Goal: Task Accomplishment & Management: Complete application form

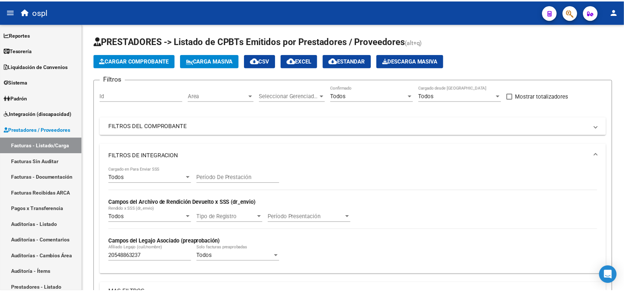
scroll to position [1, 0]
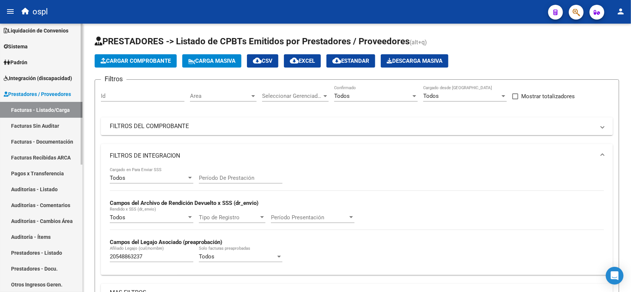
click at [24, 95] on span "Prestadores / Proveedores" at bounding box center [37, 94] width 67 height 8
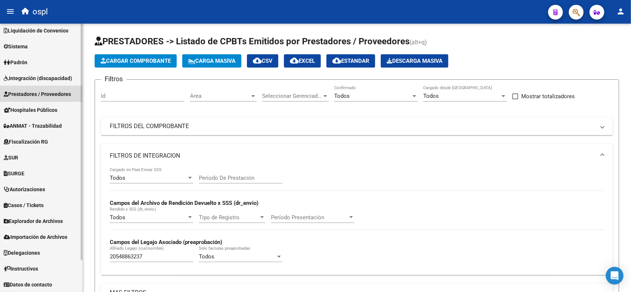
click at [42, 93] on span "Prestadores / Proveedores" at bounding box center [37, 94] width 67 height 8
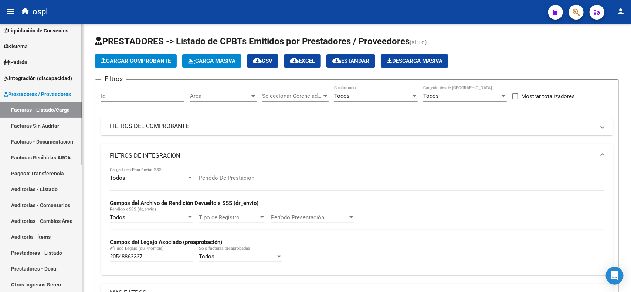
click at [41, 113] on link "Facturas - Listado/Carga" at bounding box center [41, 110] width 82 height 16
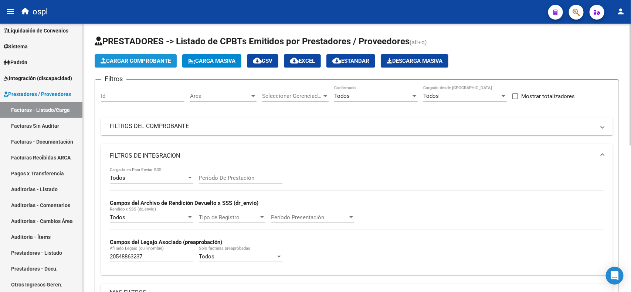
click at [149, 62] on span "Cargar Comprobante" at bounding box center [136, 61] width 70 height 7
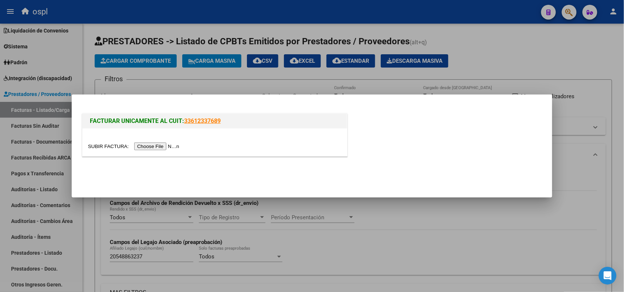
click at [164, 149] on input "file" at bounding box center [135, 147] width 94 height 8
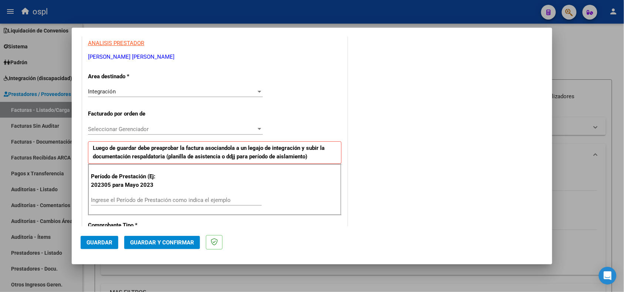
scroll to position [185, 0]
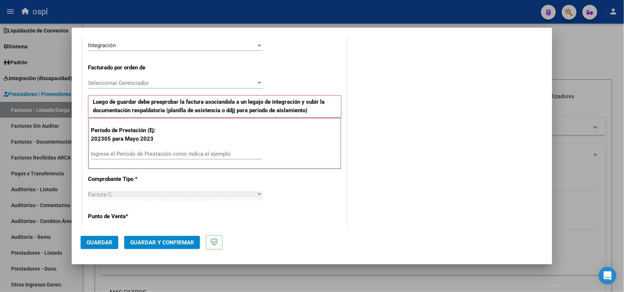
click at [133, 149] on div "Ingrese el Período de Prestación como indica el ejemplo" at bounding box center [176, 154] width 171 height 11
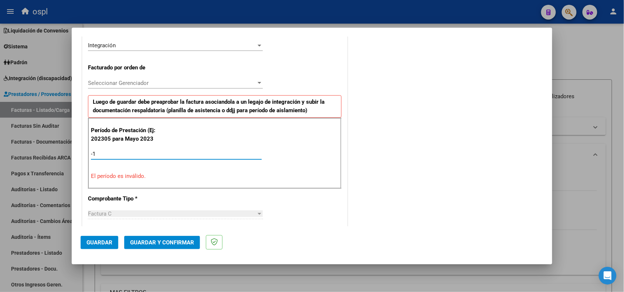
type input "-2"
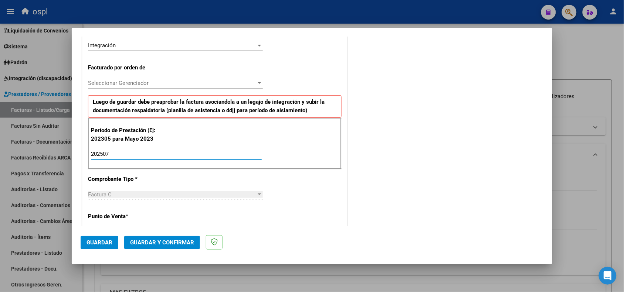
type input "202507"
click at [399, 143] on div "COMENTARIOS Comentarios De la Obra Social: Comentarios de la Obra Social (no vi…" at bounding box center [446, 221] width 194 height 722
click at [98, 243] on span "Guardar" at bounding box center [100, 243] width 26 height 7
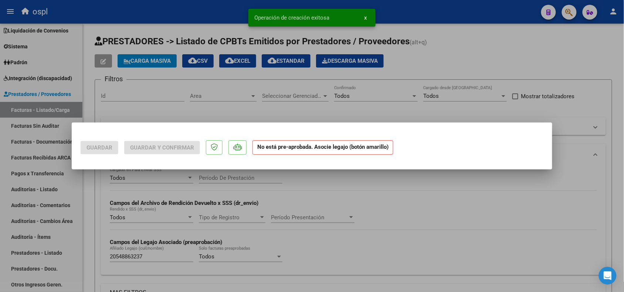
scroll to position [0, 0]
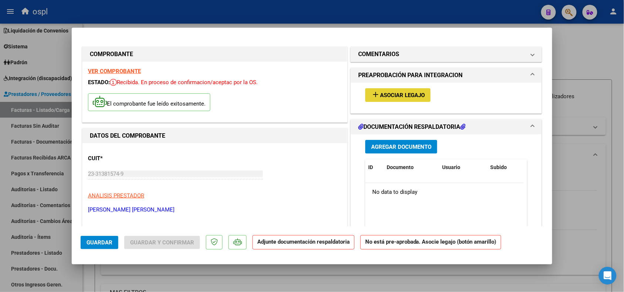
click at [391, 97] on span "Asociar Legajo" at bounding box center [402, 95] width 45 height 7
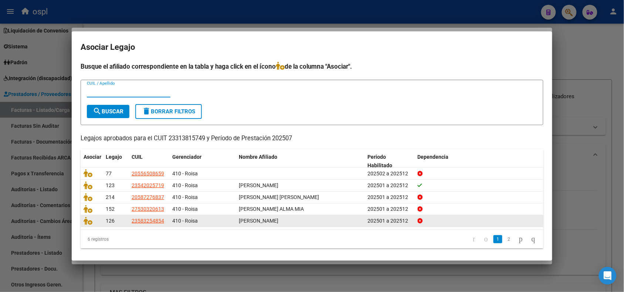
scroll to position [2, 0]
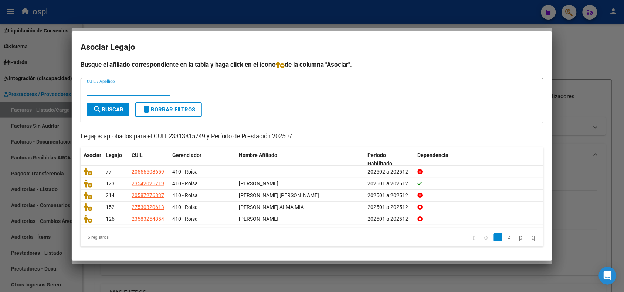
click at [109, 92] on input "CUIL / Apellido" at bounding box center [129, 90] width 84 height 7
paste input "53032061,"
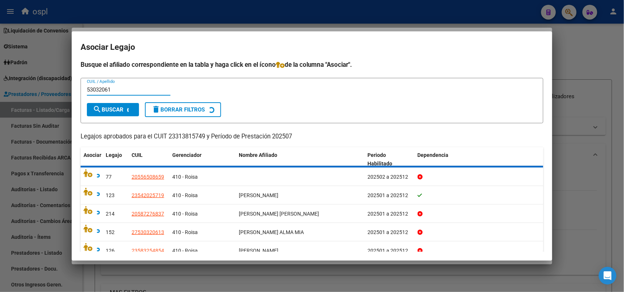
scroll to position [0, 0]
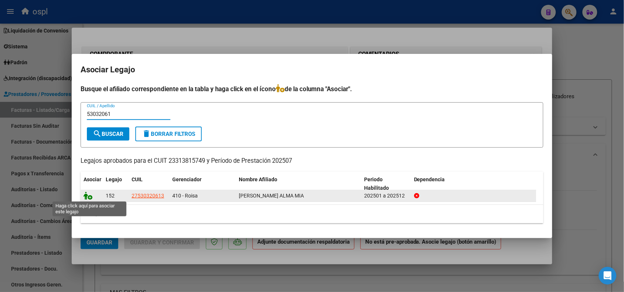
type input "53032061"
click at [88, 197] on icon at bounding box center [88, 196] width 9 height 8
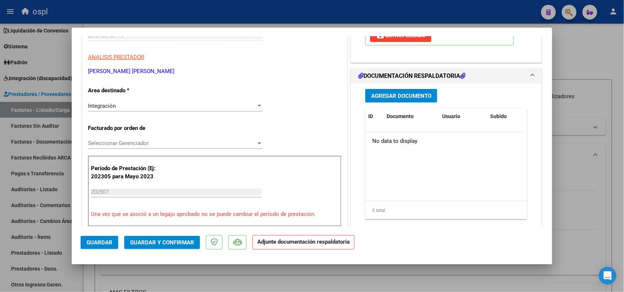
scroll to position [185, 0]
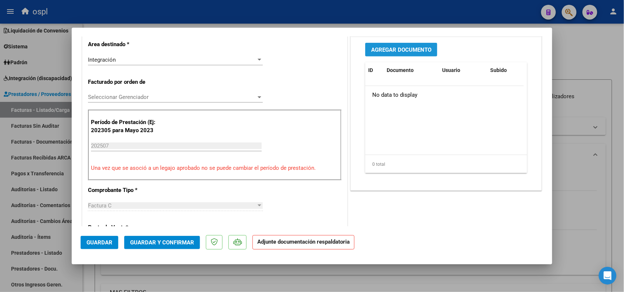
click at [395, 48] on span "Agregar Documento" at bounding box center [401, 50] width 60 height 7
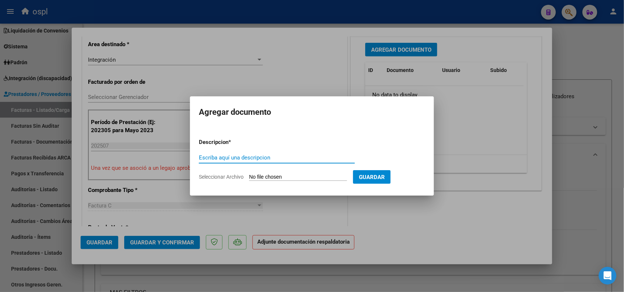
click at [288, 177] on input "Seleccionar Archivo" at bounding box center [298, 177] width 98 height 7
type input "C:\fakepath\asist Alma 0725.pdf"
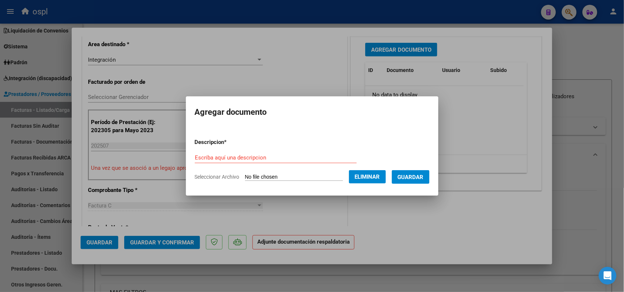
click at [231, 152] on div "Escriba aquí una descripcion" at bounding box center [276, 157] width 162 height 11
type input "p"
type input "PA"
click at [422, 179] on span "Guardar" at bounding box center [411, 177] width 26 height 7
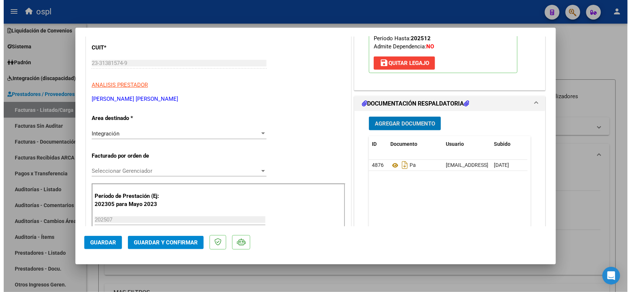
scroll to position [139, 0]
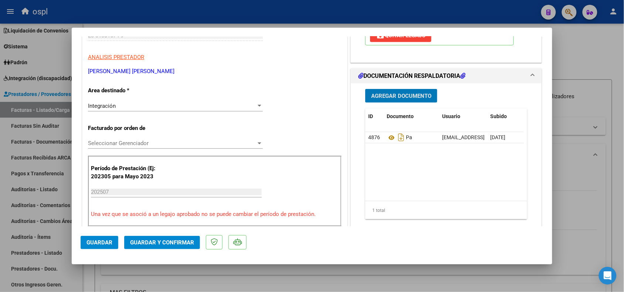
click at [146, 247] on button "Guardar y Confirmar" at bounding box center [162, 242] width 76 height 13
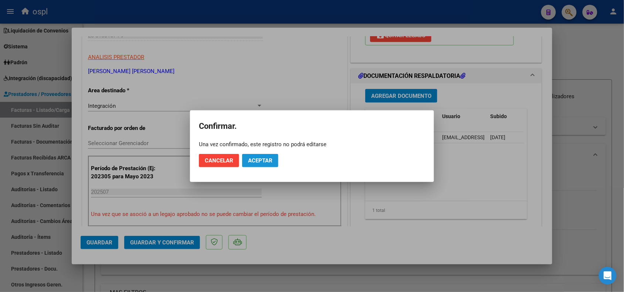
click at [268, 160] on span "Aceptar" at bounding box center [260, 161] width 24 height 7
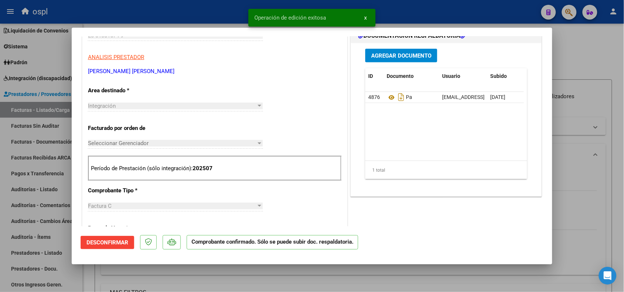
click at [568, 151] on div at bounding box center [312, 146] width 624 height 292
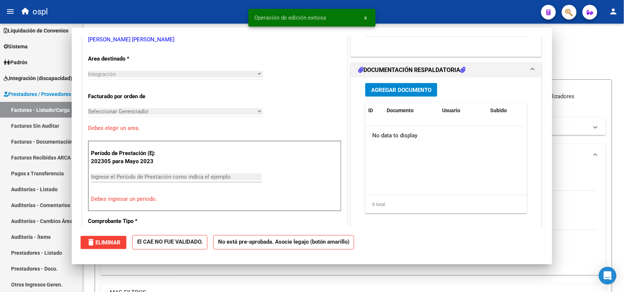
scroll to position [0, 0]
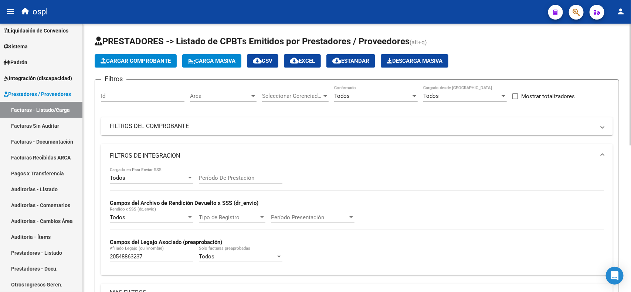
click at [135, 59] on span "Cargar Comprobante" at bounding box center [136, 61] width 70 height 7
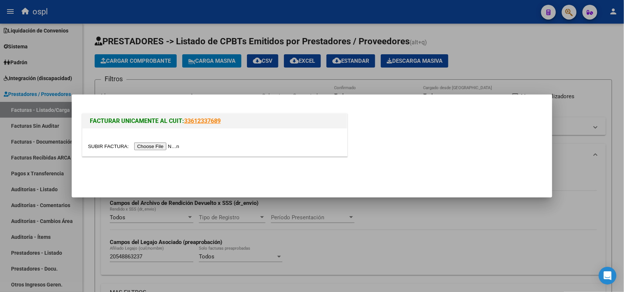
click at [167, 147] on input "file" at bounding box center [135, 147] width 94 height 8
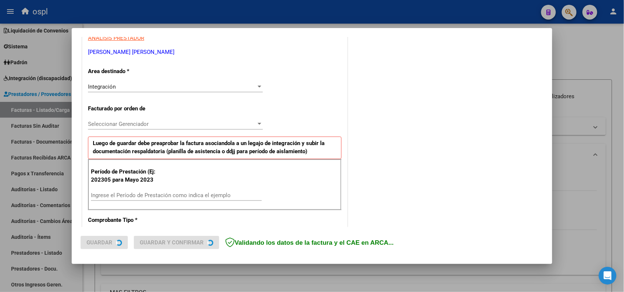
scroll to position [185, 0]
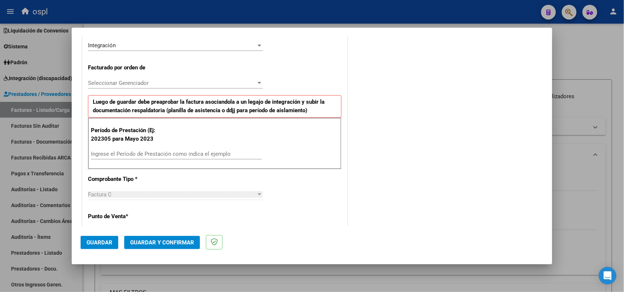
click at [118, 152] on input "Ingrese el Período de Prestación como indica el ejemplo" at bounding box center [176, 154] width 171 height 7
type input "202507"
click at [99, 248] on button "Guardar" at bounding box center [100, 242] width 38 height 13
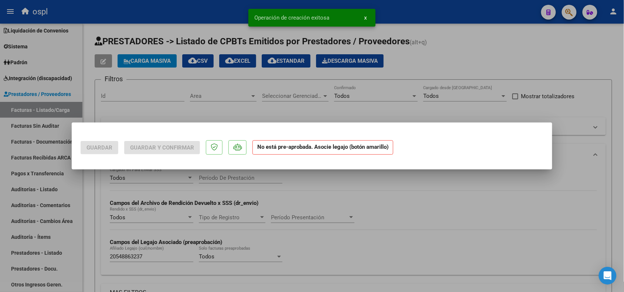
scroll to position [0, 0]
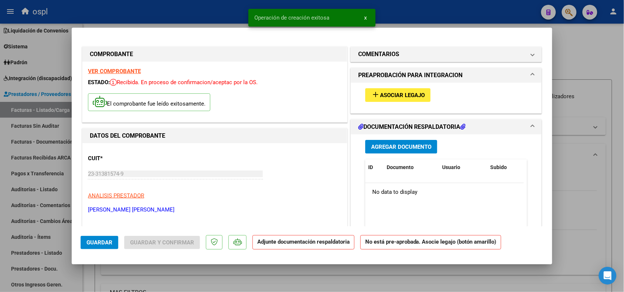
click at [380, 94] on span "Asociar Legajo" at bounding box center [402, 95] width 45 height 7
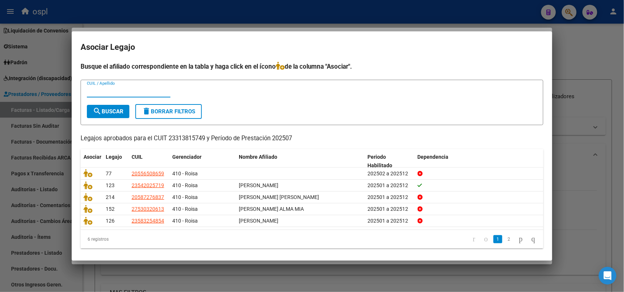
paste input "DNI: 55650865,"
drag, startPoint x: 99, startPoint y: 92, endPoint x: 84, endPoint y: 87, distance: 15.8
click at [84, 87] on form "DNI: 55650865, CUIL / Apellido search Buscar delete Borrar Filtros" at bounding box center [312, 102] width 463 height 45
click at [141, 92] on input "55650865," at bounding box center [129, 91] width 84 height 7
type input "55650865"
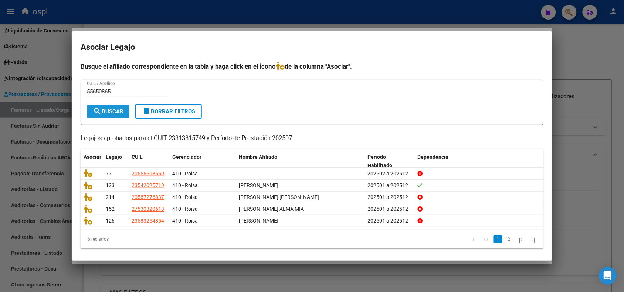
click at [120, 106] on button "search Buscar" at bounding box center [108, 111] width 43 height 13
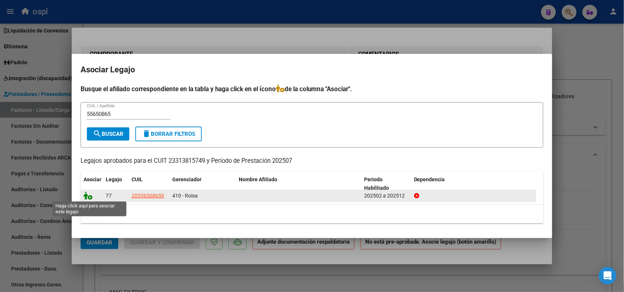
click at [86, 196] on icon at bounding box center [88, 196] width 9 height 8
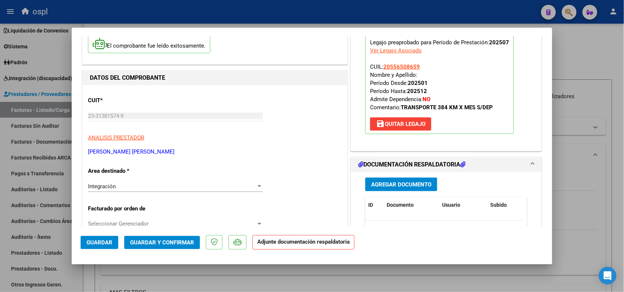
scroll to position [92, 0]
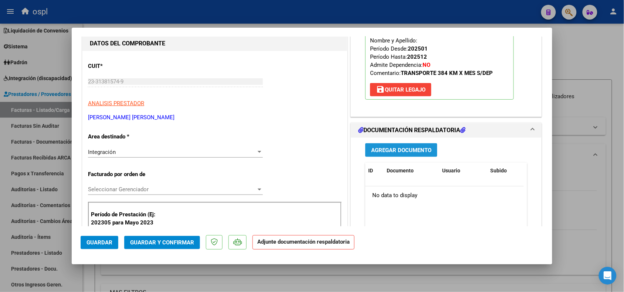
click at [389, 152] on span "Agregar Documento" at bounding box center [401, 150] width 60 height 7
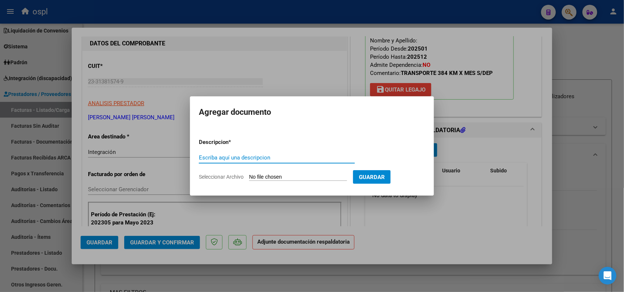
click at [287, 182] on form "Descripcion * Escriba aquí una descripcion Seleccionar Archivo Guardar" at bounding box center [312, 160] width 226 height 54
click at [293, 176] on input "Seleccionar Archivo" at bounding box center [298, 177] width 98 height 7
type input "C:\fakepath\asist [PERSON_NAME] 0725.pdf"
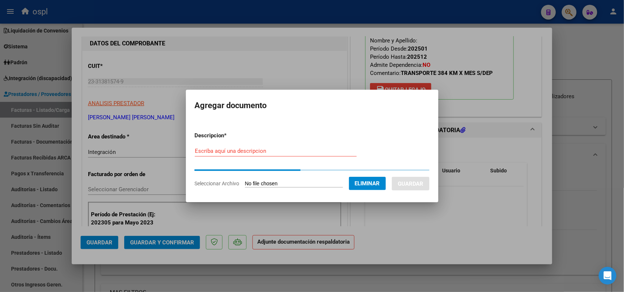
click at [261, 147] on div "Escriba aquí una descripcion" at bounding box center [276, 151] width 162 height 11
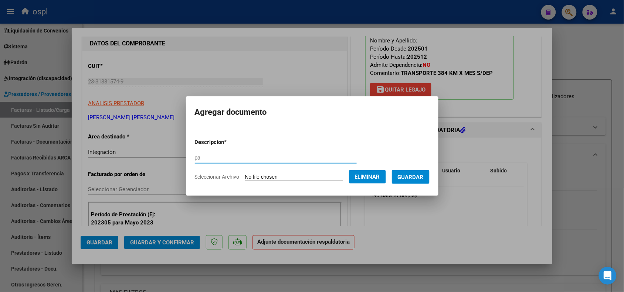
type input "pa"
click at [414, 177] on span "Guardar" at bounding box center [411, 177] width 26 height 7
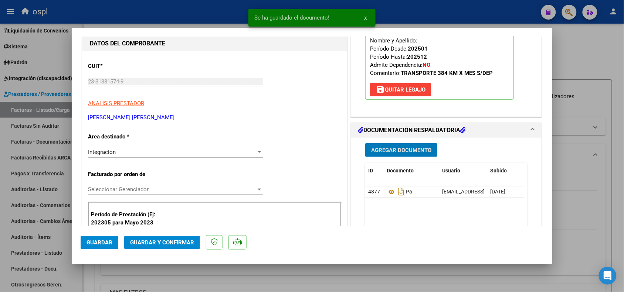
click at [138, 243] on span "Guardar y Confirmar" at bounding box center [162, 243] width 64 height 7
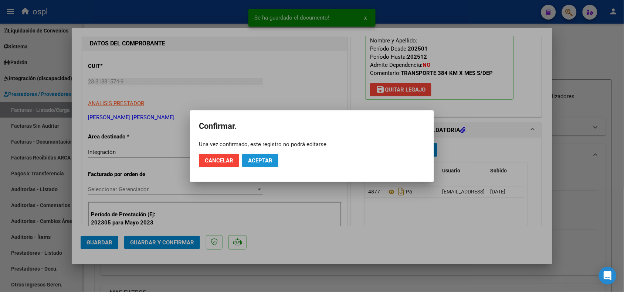
click at [272, 159] on span "Aceptar" at bounding box center [260, 161] width 24 height 7
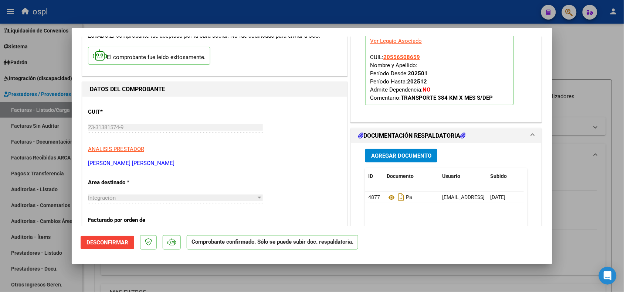
scroll to position [46, 0]
click at [563, 53] on div at bounding box center [312, 146] width 624 height 292
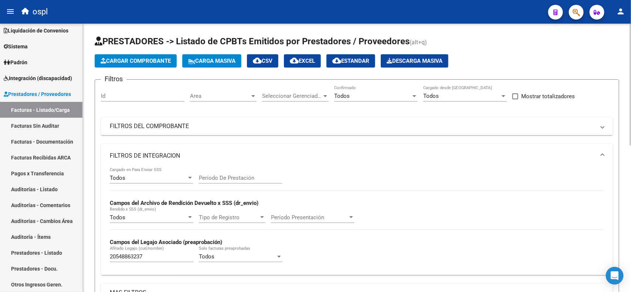
click at [149, 61] on span "Cargar Comprobante" at bounding box center [136, 61] width 70 height 7
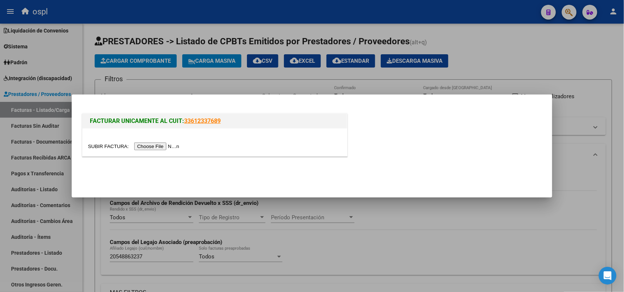
click at [154, 148] on input "file" at bounding box center [135, 147] width 94 height 8
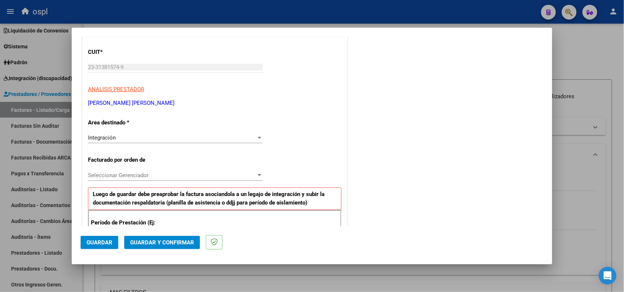
scroll to position [139, 0]
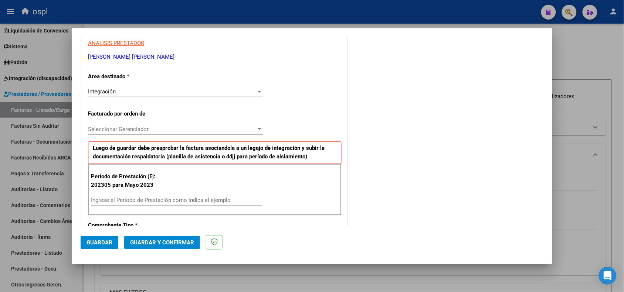
click at [125, 198] on input "Ingrese el Período de Prestación como indica el ejemplo" at bounding box center [176, 200] width 171 height 7
type input "202507"
click at [87, 243] on span "Guardar" at bounding box center [100, 243] width 26 height 7
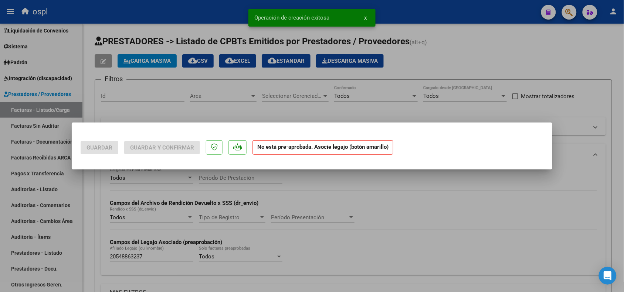
scroll to position [0, 0]
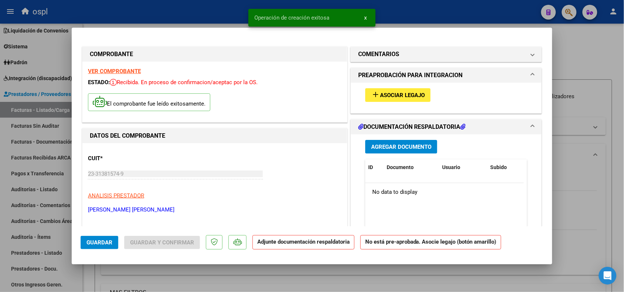
click at [404, 93] on span "Asociar Legajo" at bounding box center [402, 95] width 45 height 7
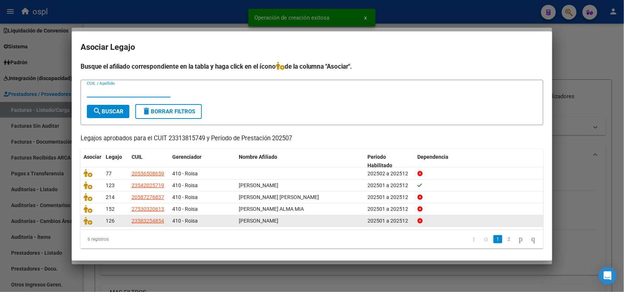
click at [88, 224] on div at bounding box center [92, 221] width 16 height 9
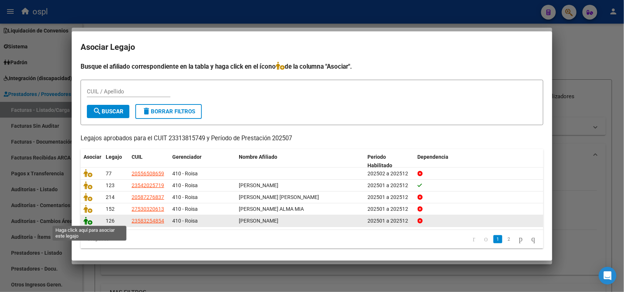
click at [87, 221] on icon at bounding box center [88, 221] width 9 height 8
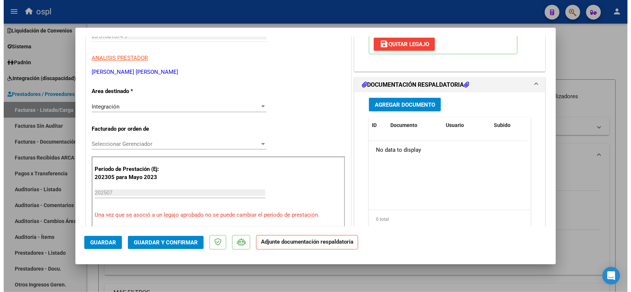
scroll to position [139, 0]
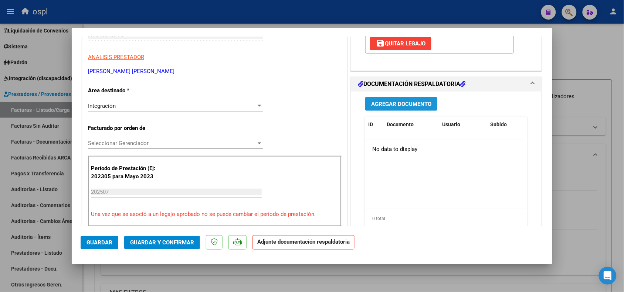
click at [410, 103] on span "Agregar Documento" at bounding box center [401, 104] width 60 height 7
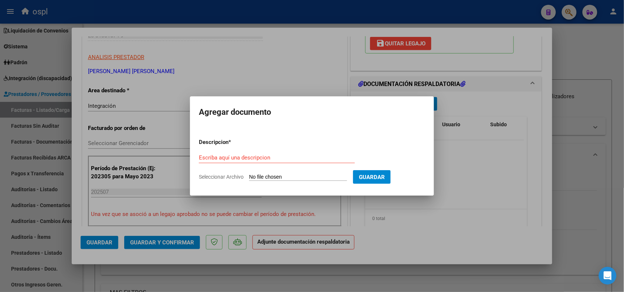
click at [274, 176] on input "Seleccionar Archivo" at bounding box center [298, 177] width 98 height 7
type input "C:\fakepath\asist Rufi 0725.pdf"
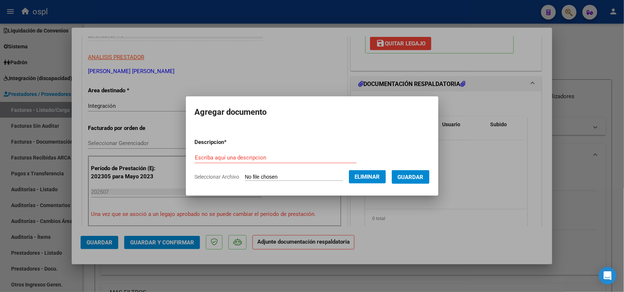
click at [250, 147] on form "Descripcion * Escriba aquí una descripcion Seleccionar Archivo Eliminar Guardar" at bounding box center [312, 160] width 235 height 54
click at [231, 156] on input "Escriba aquí una descripcion" at bounding box center [276, 158] width 162 height 7
type input "pa"
click at [424, 176] on span "Guardar" at bounding box center [411, 177] width 26 height 7
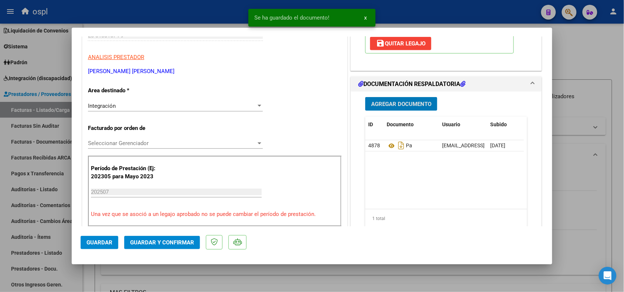
click at [176, 243] on span "Guardar y Confirmar" at bounding box center [162, 243] width 64 height 7
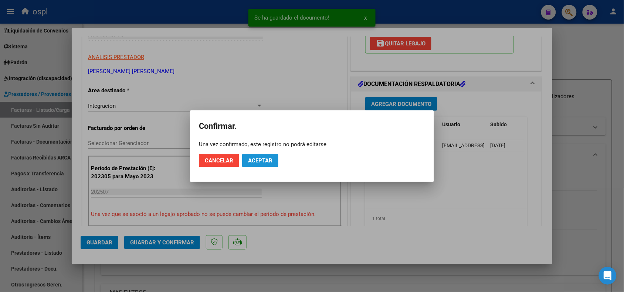
click at [250, 156] on button "Aceptar" at bounding box center [260, 160] width 36 height 13
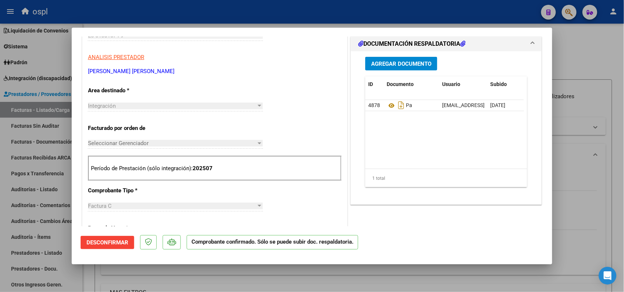
click at [591, 177] on div at bounding box center [312, 146] width 624 height 292
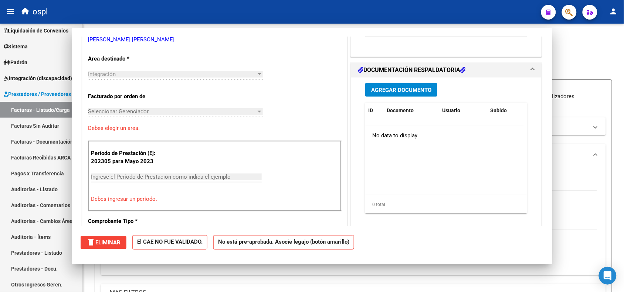
scroll to position [0, 0]
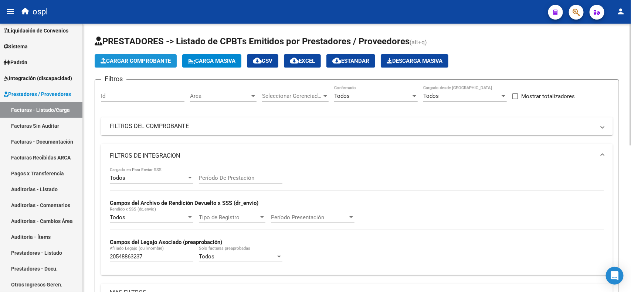
click at [170, 58] on span "Cargar Comprobante" at bounding box center [136, 61] width 70 height 7
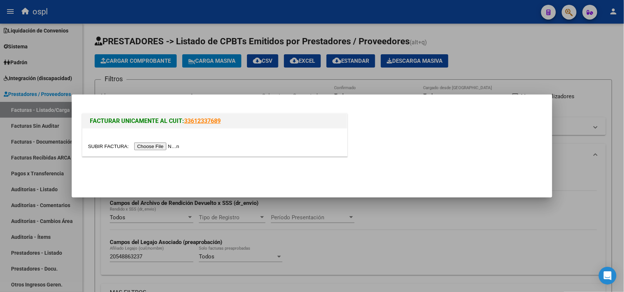
click at [153, 147] on input "file" at bounding box center [135, 147] width 94 height 8
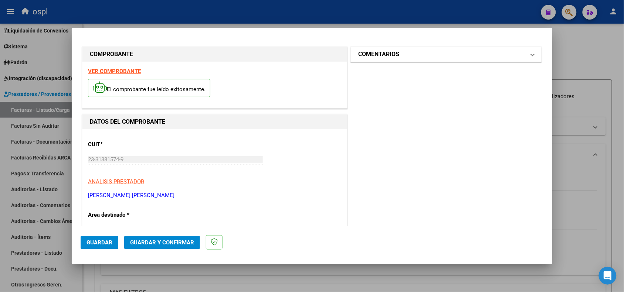
click at [393, 61] on mat-expansion-panel-header "COMENTARIOS" at bounding box center [446, 54] width 191 height 15
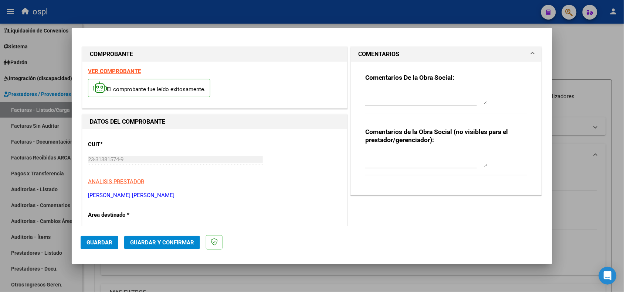
click at [393, 61] on mat-expansion-panel-header "COMENTARIOS" at bounding box center [446, 54] width 191 height 15
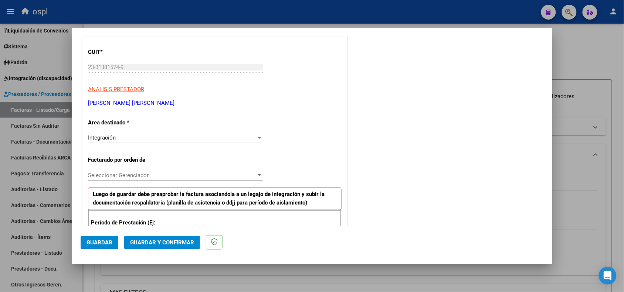
scroll to position [139, 0]
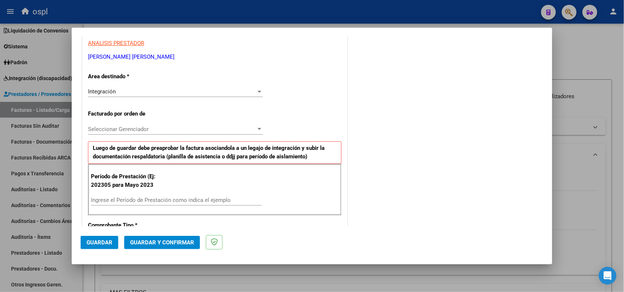
click at [172, 198] on input "Ingrese el Período de Prestación como indica el ejemplo" at bounding box center [176, 200] width 171 height 7
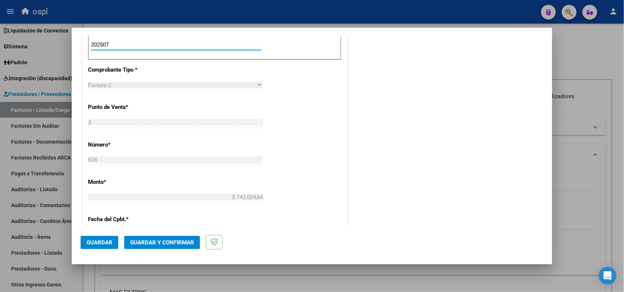
scroll to position [324, 0]
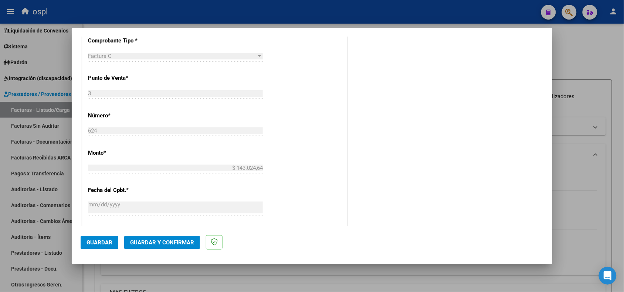
type input "202507"
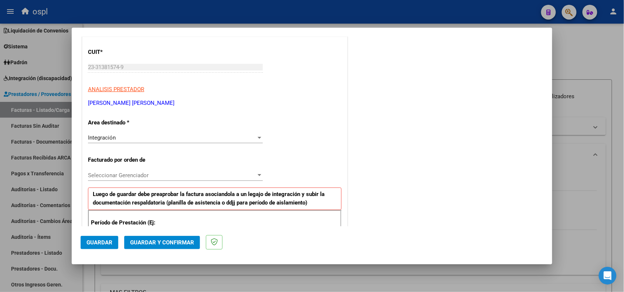
scroll to position [46, 0]
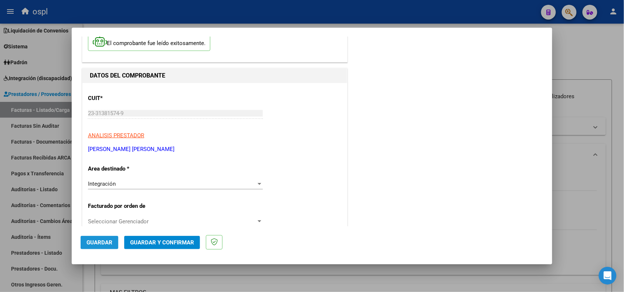
click at [103, 239] on button "Guardar" at bounding box center [100, 242] width 38 height 13
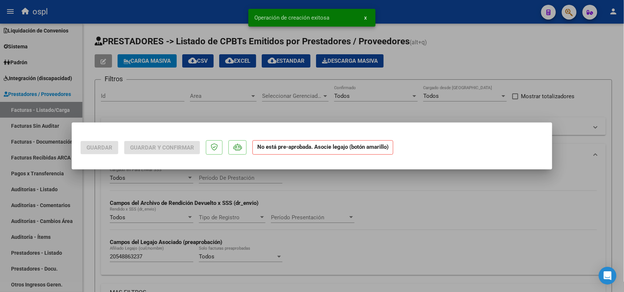
scroll to position [0, 0]
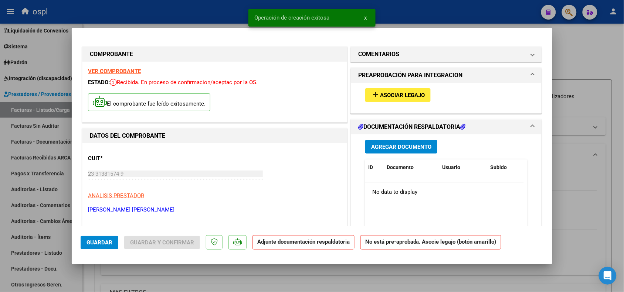
click at [381, 96] on span "Asociar Legajo" at bounding box center [402, 95] width 45 height 7
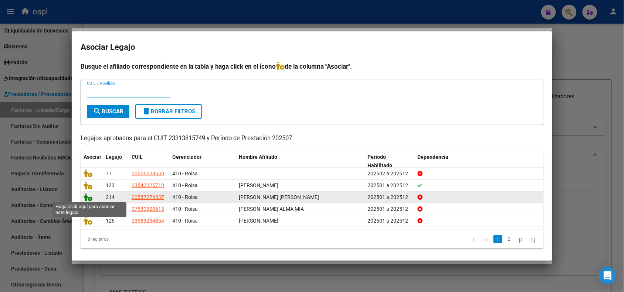
click at [89, 197] on icon at bounding box center [88, 197] width 9 height 8
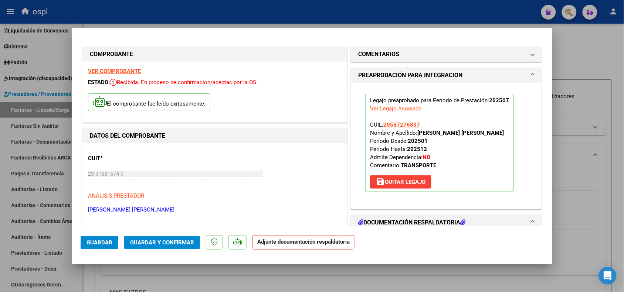
click at [179, 238] on button "Guardar y Confirmar" at bounding box center [162, 242] width 76 height 13
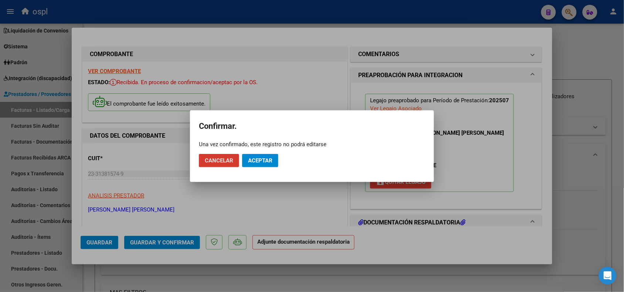
click at [214, 163] on span "Cancelar" at bounding box center [219, 161] width 28 height 7
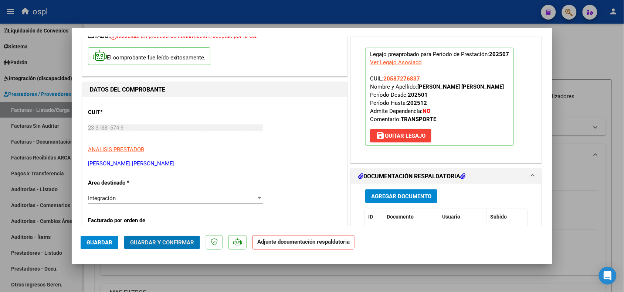
scroll to position [92, 0]
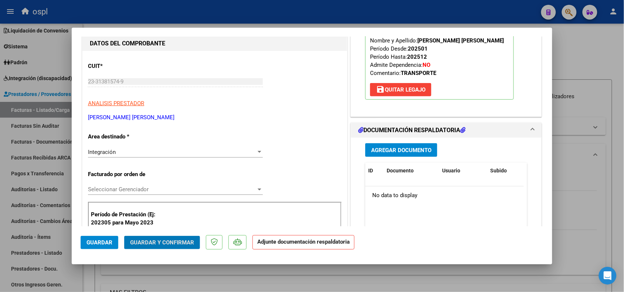
click at [413, 147] on span "Agregar Documento" at bounding box center [401, 150] width 60 height 7
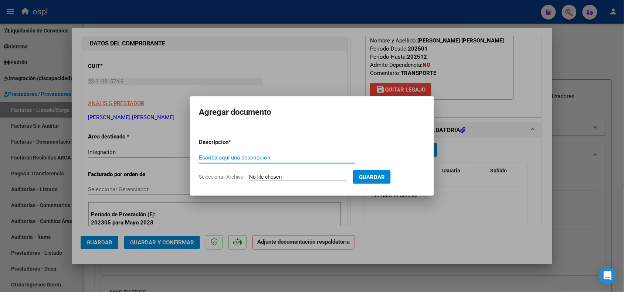
click at [481, 159] on div at bounding box center [312, 146] width 624 height 292
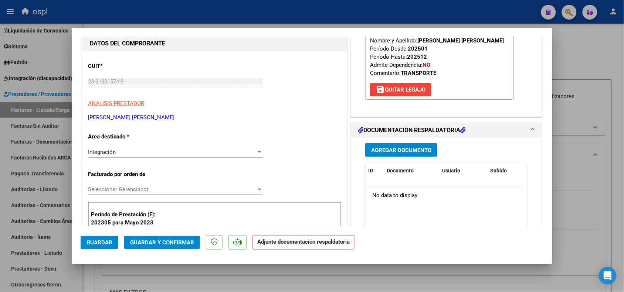
click at [411, 153] on span "Agregar Documento" at bounding box center [401, 150] width 60 height 7
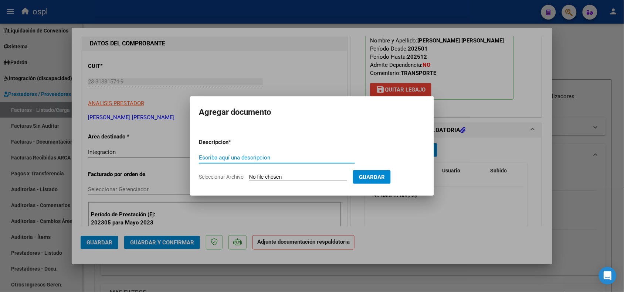
click at [307, 174] on input "Seleccionar Archivo" at bounding box center [298, 177] width 98 height 7
type input "C:\fakepath\asist [PERSON_NAME] 0725.pdf"
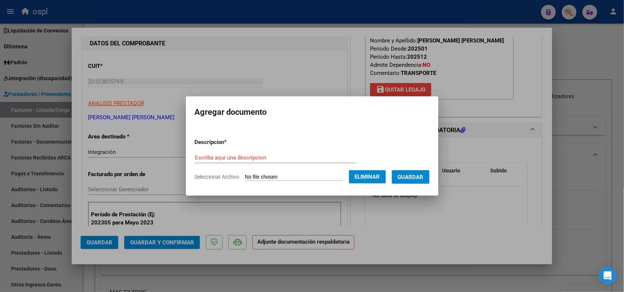
click at [416, 175] on span "Guardar" at bounding box center [411, 177] width 26 height 7
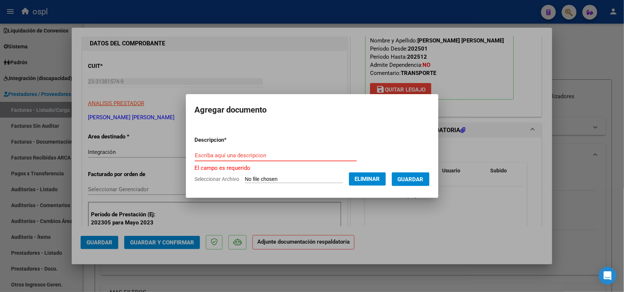
click at [313, 156] on input "Escriba aquí una descripcion" at bounding box center [276, 155] width 162 height 7
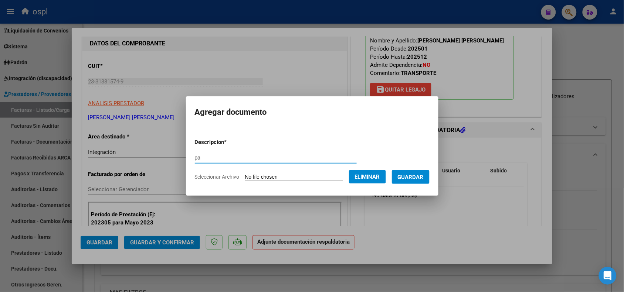
type input "pa"
click at [419, 179] on span "Guardar" at bounding box center [411, 177] width 26 height 7
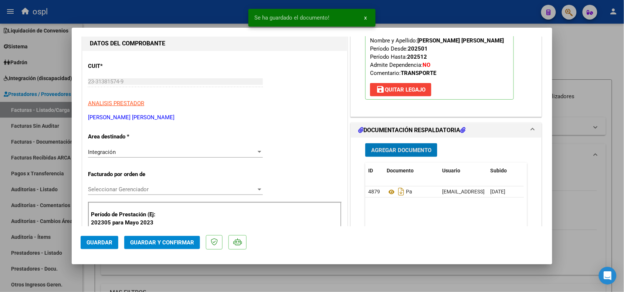
click at [169, 241] on span "Guardar y Confirmar" at bounding box center [162, 243] width 64 height 7
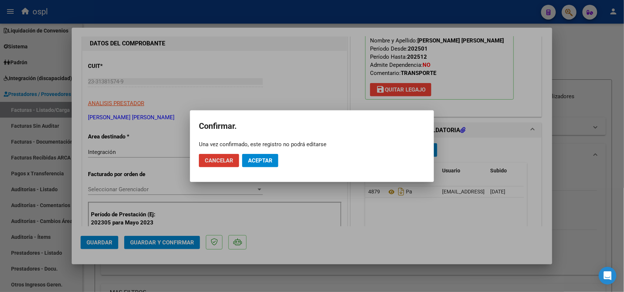
click at [265, 155] on button "Aceptar" at bounding box center [260, 160] width 36 height 13
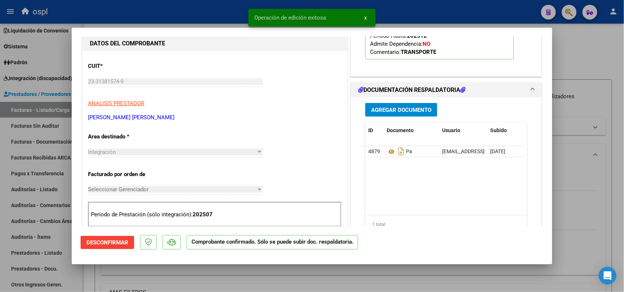
click at [604, 145] on div at bounding box center [312, 146] width 624 height 292
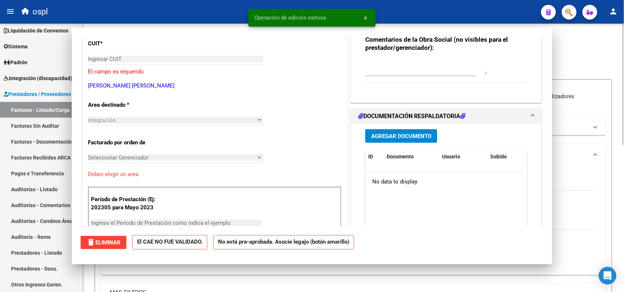
scroll to position [0, 0]
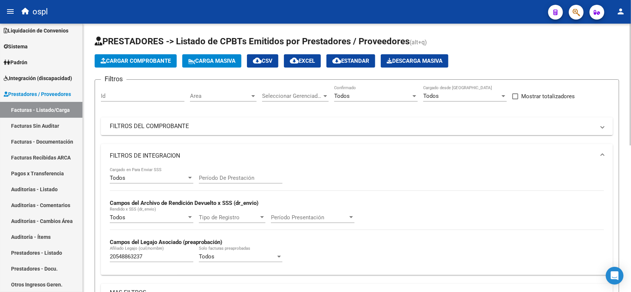
click at [125, 61] on span "Cargar Comprobante" at bounding box center [136, 61] width 70 height 7
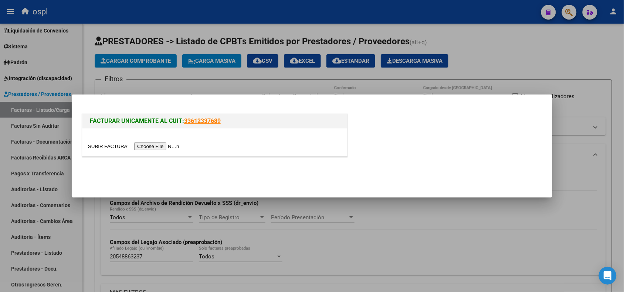
click at [169, 148] on input "file" at bounding box center [135, 147] width 94 height 8
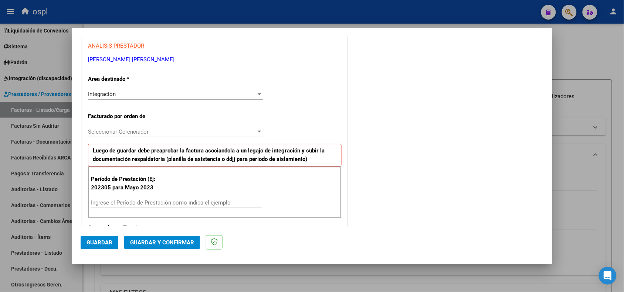
scroll to position [139, 0]
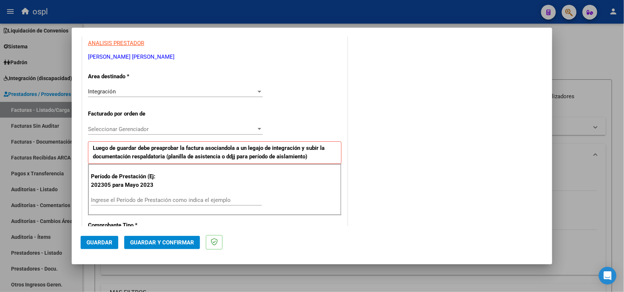
click at [196, 204] on input "Ingrese el Período de Prestación como indica el ejemplo" at bounding box center [176, 200] width 171 height 7
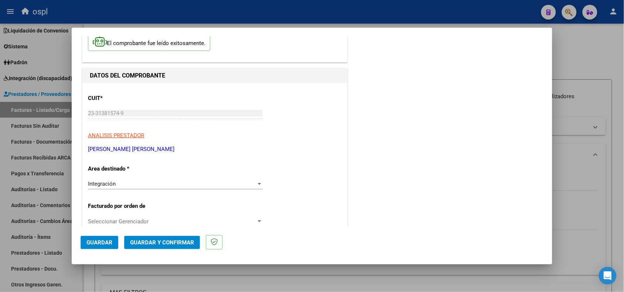
scroll to position [92, 0]
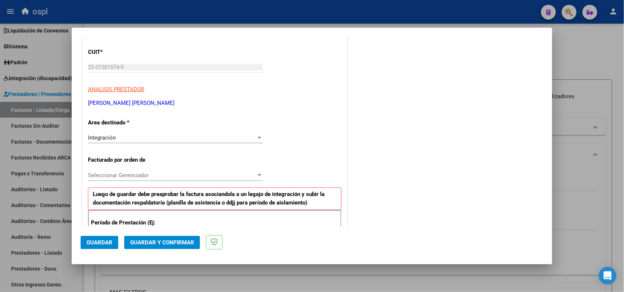
type input "202507"
click at [112, 242] on button "Guardar" at bounding box center [100, 242] width 38 height 13
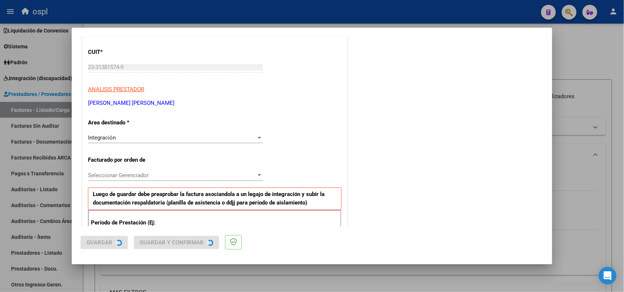
scroll to position [0, 0]
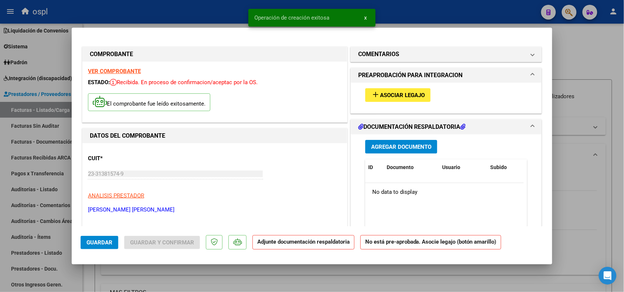
click at [385, 96] on span "Asociar Legajo" at bounding box center [402, 95] width 45 height 7
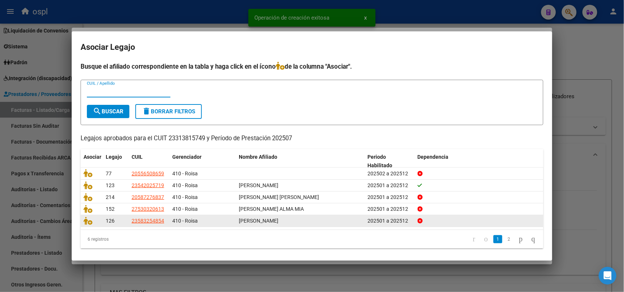
scroll to position [2, 0]
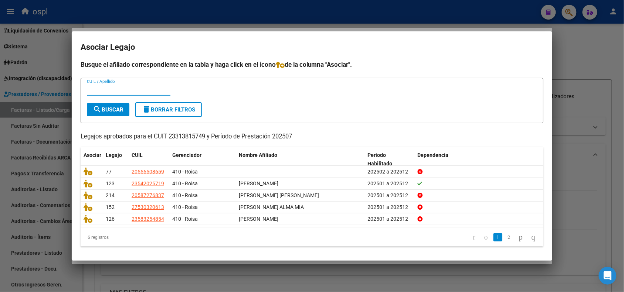
click at [133, 91] on input "CUIL / Apellido" at bounding box center [129, 90] width 84 height 7
paste input "52559455,"
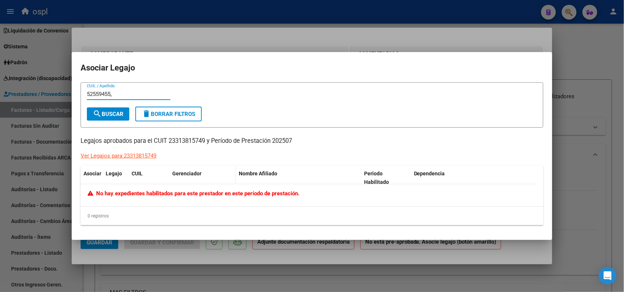
scroll to position [0, 0]
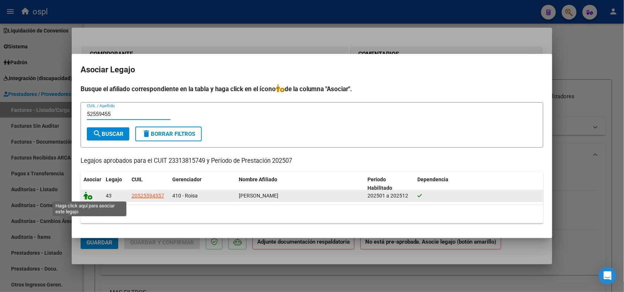
type input "52559455"
click at [85, 196] on icon at bounding box center [88, 196] width 9 height 8
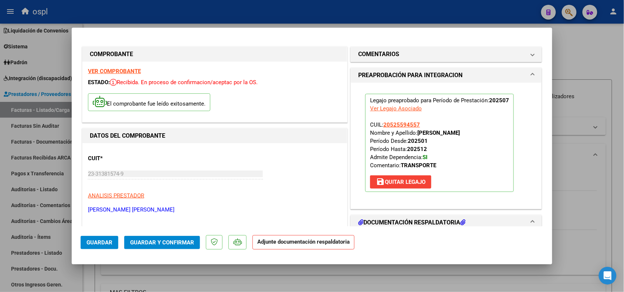
scroll to position [46, 0]
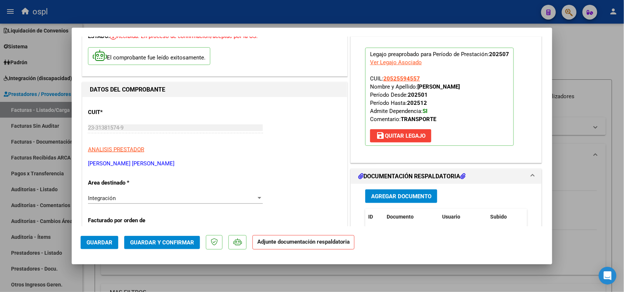
click at [417, 196] on span "Agregar Documento" at bounding box center [401, 196] width 60 height 7
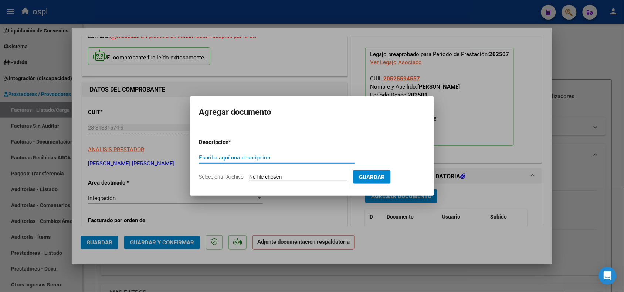
click at [271, 176] on input "Seleccionar Archivo" at bounding box center [298, 177] width 98 height 7
type input "C:\fakepath\asist [PERSON_NAME] terapias 0725.pdf"
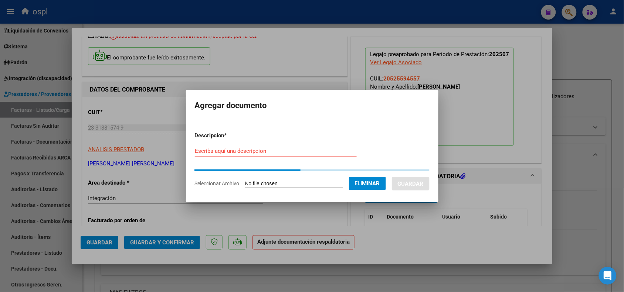
click at [274, 151] on input "Escriba aquí una descripcion" at bounding box center [276, 151] width 162 height 7
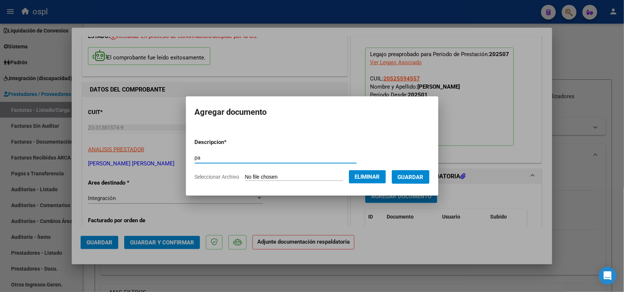
type input "pa"
click at [420, 178] on span "Guardar" at bounding box center [411, 177] width 26 height 7
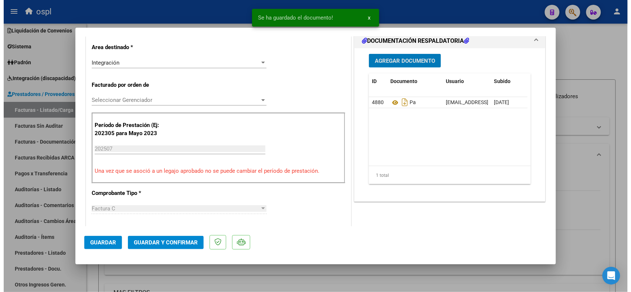
scroll to position [185, 0]
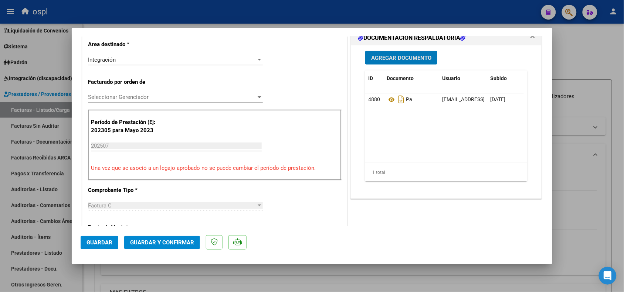
click at [135, 243] on span "Guardar y Confirmar" at bounding box center [162, 243] width 64 height 7
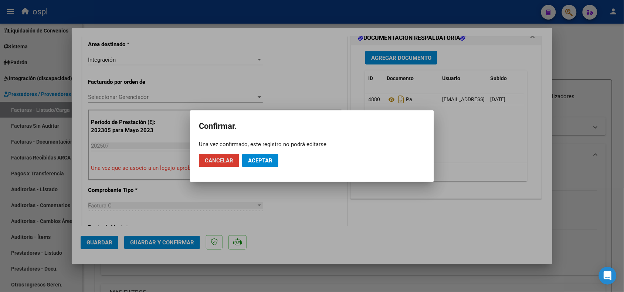
click at [263, 162] on span "Aceptar" at bounding box center [260, 161] width 24 height 7
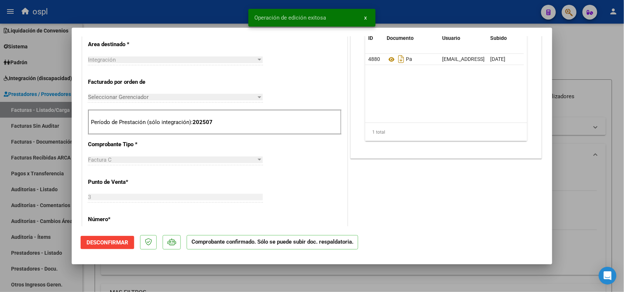
click at [593, 151] on div at bounding box center [312, 146] width 624 height 292
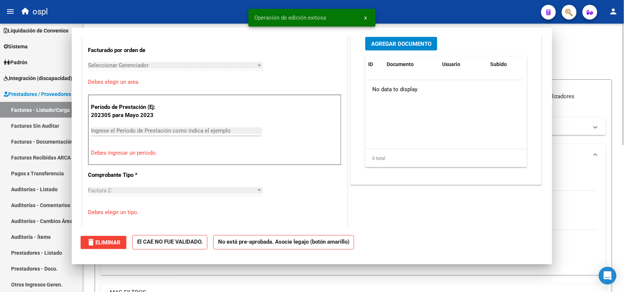
scroll to position [0, 0]
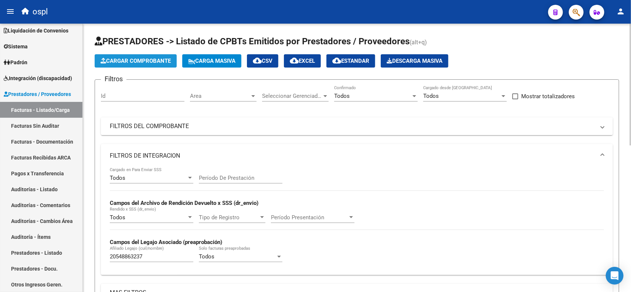
click at [158, 61] on span "Cargar Comprobante" at bounding box center [136, 61] width 70 height 7
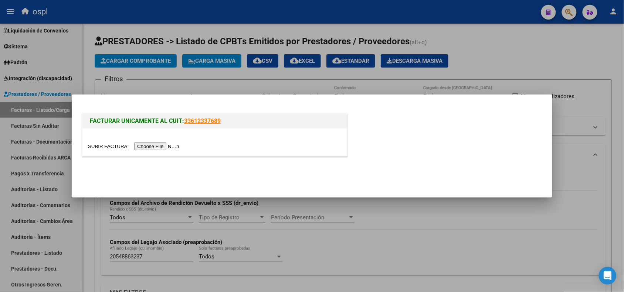
click at [166, 143] on input "file" at bounding box center [135, 147] width 94 height 8
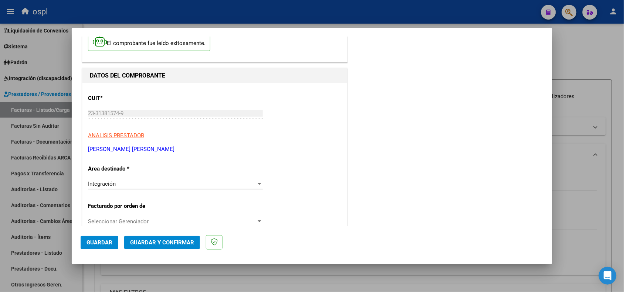
scroll to position [92, 0]
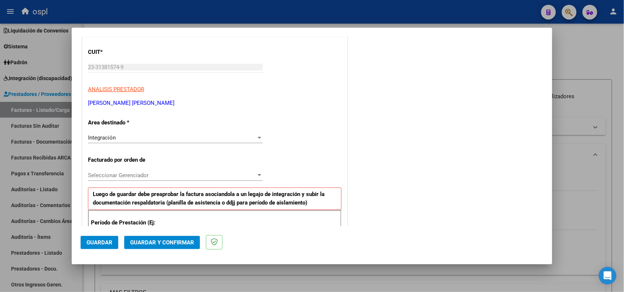
click at [176, 171] on div "Seleccionar Gerenciador Seleccionar Gerenciador" at bounding box center [175, 175] width 175 height 11
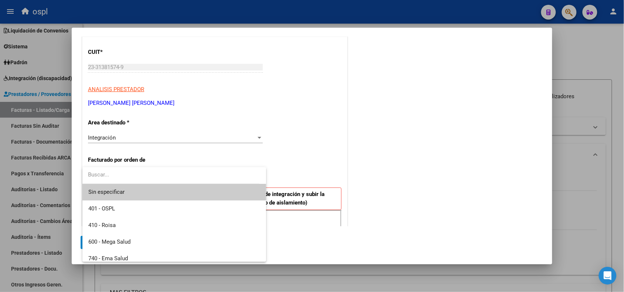
click at [442, 149] on div at bounding box center [312, 146] width 624 height 292
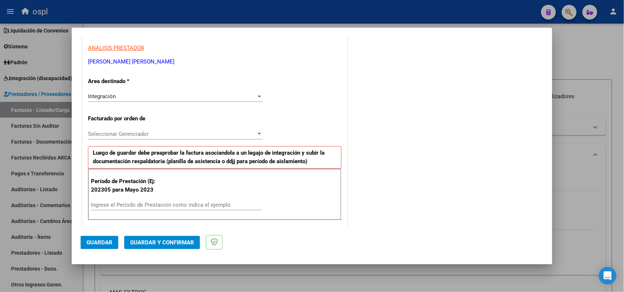
scroll to position [139, 0]
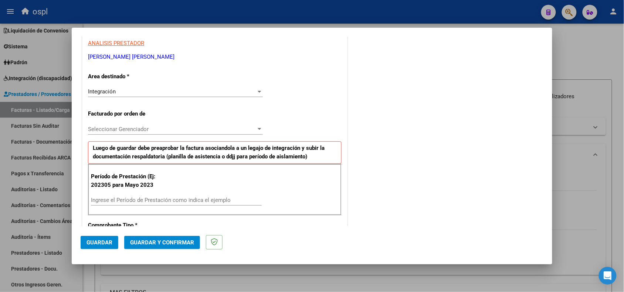
click at [155, 202] on input "Ingrese el Período de Prestación como indica el ejemplo" at bounding box center [176, 200] width 171 height 7
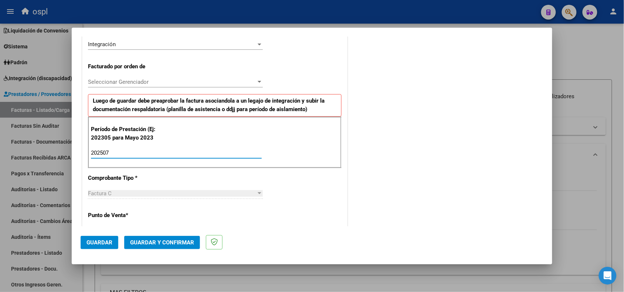
scroll to position [231, 0]
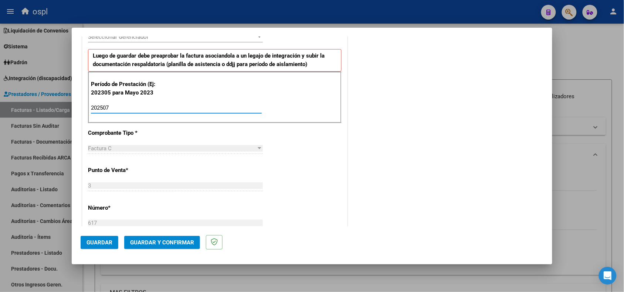
type input "202507"
click at [93, 242] on span "Guardar" at bounding box center [100, 243] width 26 height 7
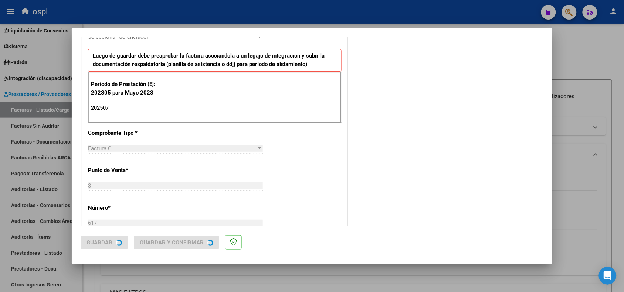
scroll to position [0, 0]
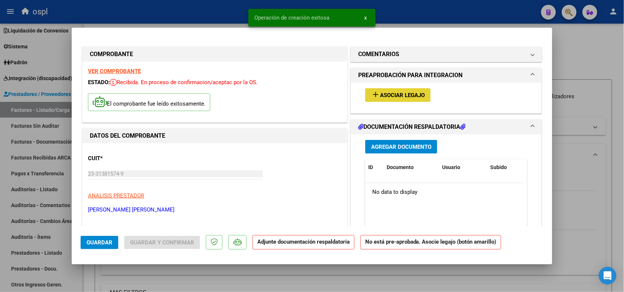
click at [383, 98] on button "add Asociar Legajo" at bounding box center [397, 95] width 65 height 14
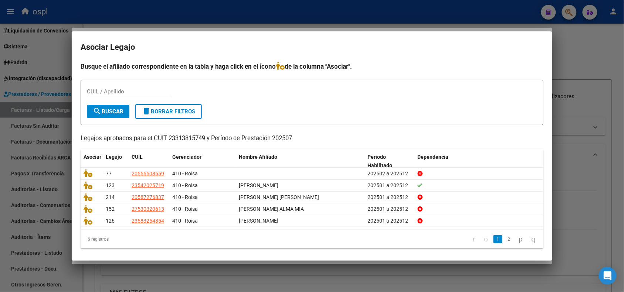
click at [145, 85] on form "CUIL / Apellido search Buscar delete Borrar Filtros" at bounding box center [312, 102] width 463 height 45
click at [138, 89] on input "CUIL / Apellido" at bounding box center [129, 91] width 84 height 7
paste input "52559455,"
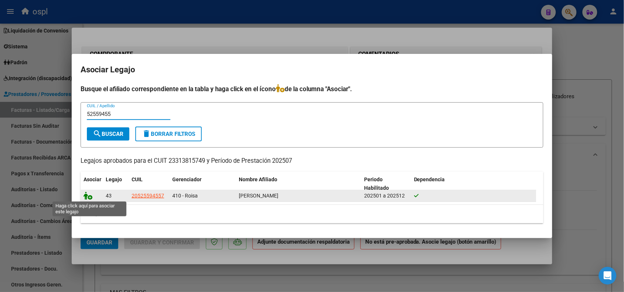
type input "52559455"
click at [86, 193] on icon at bounding box center [88, 196] width 9 height 8
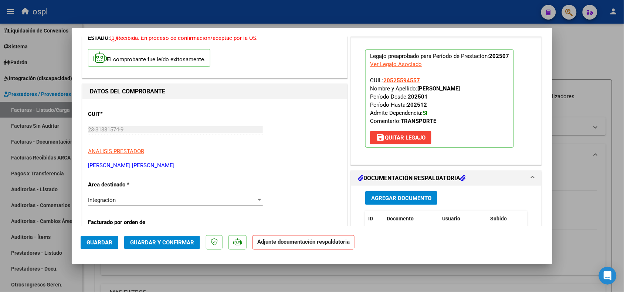
scroll to position [46, 0]
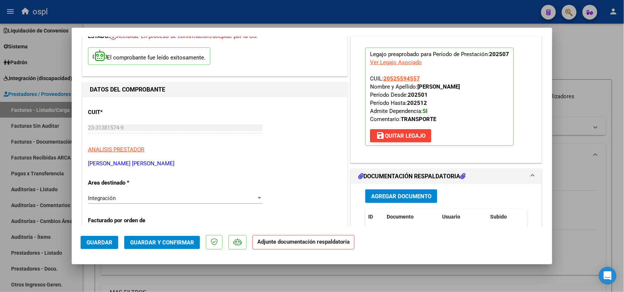
click at [380, 196] on span "Agregar Documento" at bounding box center [401, 196] width 60 height 7
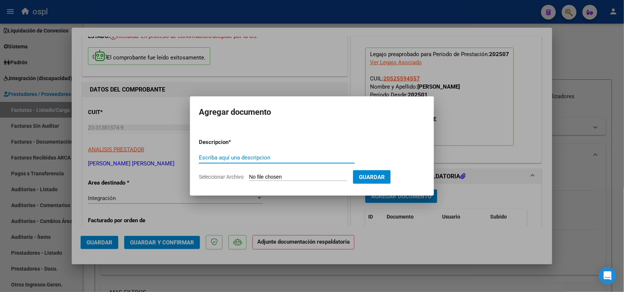
click at [285, 177] on input "Seleccionar Archivo" at bounding box center [298, 177] width 98 height 7
type input "C:\fakepath\asist [PERSON_NAME] esc 0725.pdf"
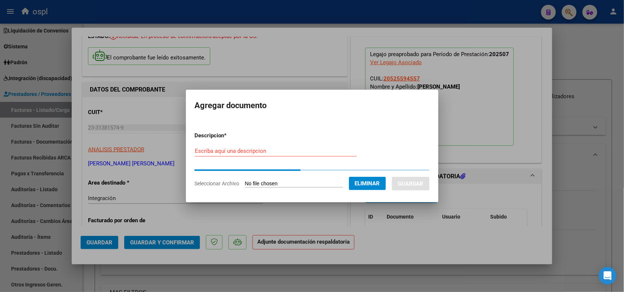
click at [280, 148] on input "Escriba aquí una descripcion" at bounding box center [276, 151] width 162 height 7
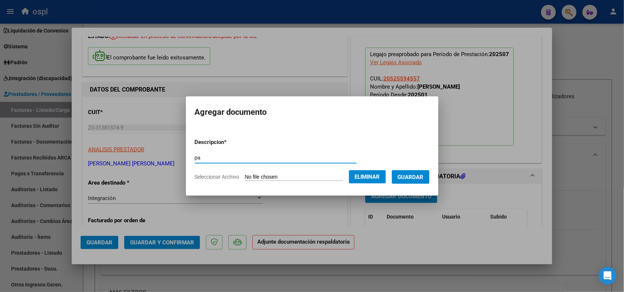
type input "pa"
click at [411, 176] on span "Guardar" at bounding box center [411, 177] width 26 height 7
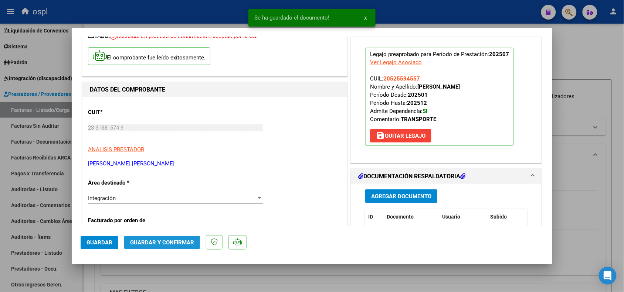
click at [146, 244] on span "Guardar y Confirmar" at bounding box center [162, 243] width 64 height 7
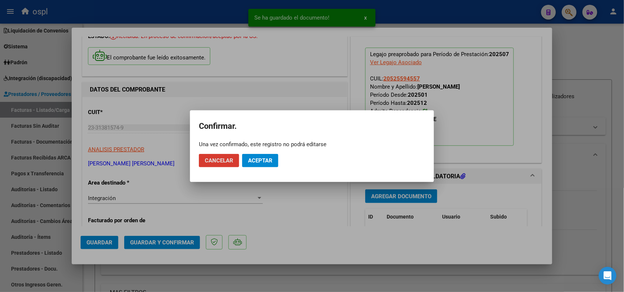
click at [271, 160] on span "Aceptar" at bounding box center [260, 161] width 24 height 7
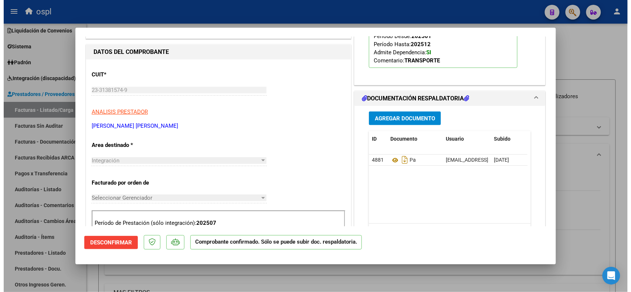
scroll to position [92, 0]
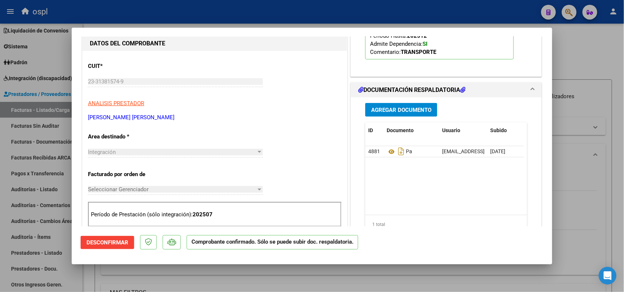
click at [570, 169] on div at bounding box center [312, 146] width 624 height 292
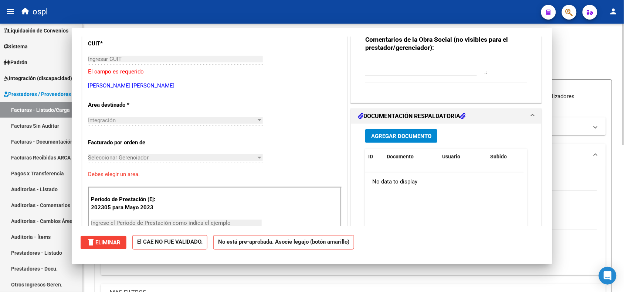
scroll to position [0, 0]
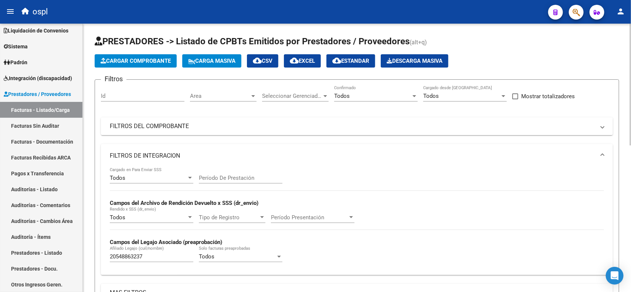
click at [158, 58] on span "Cargar Comprobante" at bounding box center [136, 61] width 70 height 7
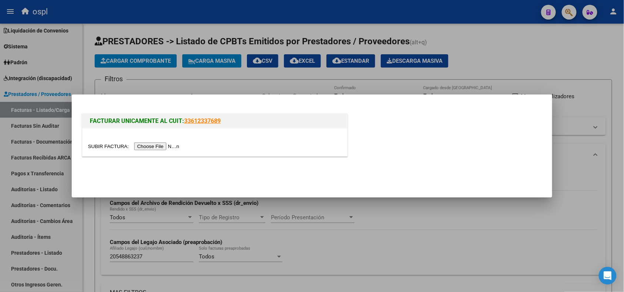
click at [159, 143] on input "file" at bounding box center [135, 147] width 94 height 8
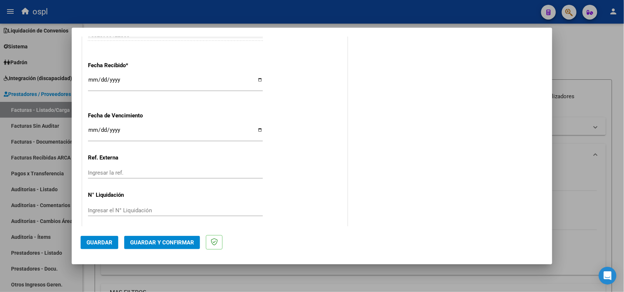
scroll to position [466, 0]
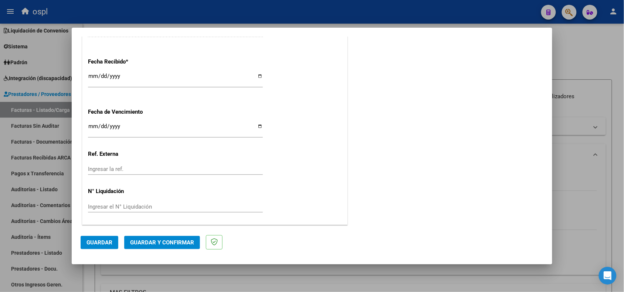
click at [93, 243] on span "Guardar" at bounding box center [100, 243] width 26 height 7
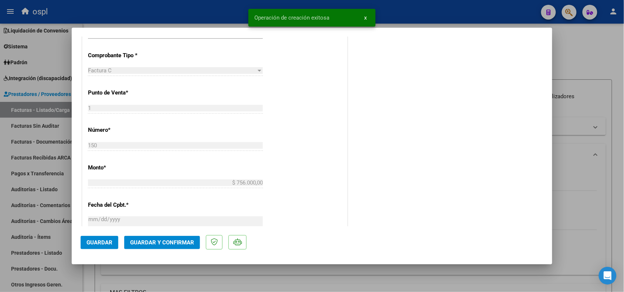
scroll to position [0, 0]
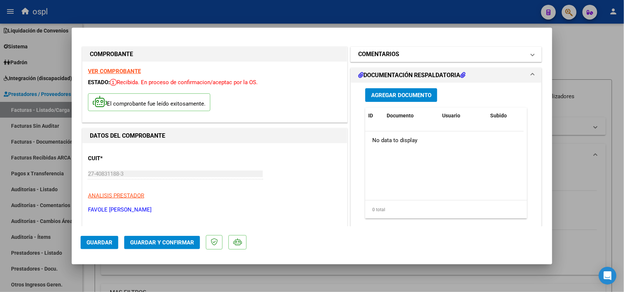
click at [389, 54] on h1 "COMENTARIOS" at bounding box center [378, 54] width 41 height 9
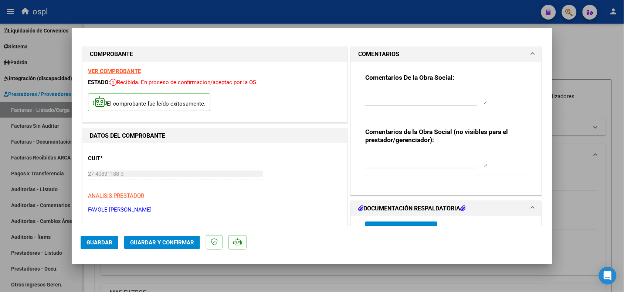
click at [389, 54] on h1 "COMENTARIOS" at bounding box center [378, 54] width 41 height 9
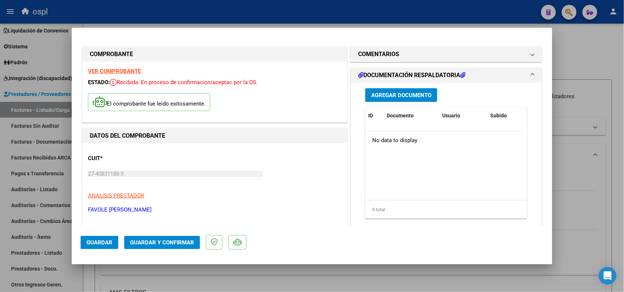
click at [119, 71] on strong "VER COMPROBANTE" at bounding box center [114, 71] width 53 height 7
click at [580, 138] on div at bounding box center [312, 146] width 624 height 292
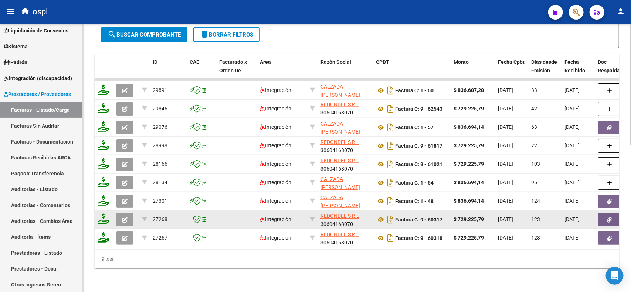
scroll to position [277, 0]
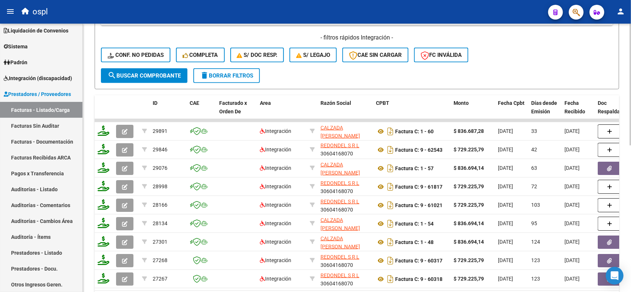
click at [128, 81] on button "search Buscar Comprobante" at bounding box center [144, 75] width 87 height 15
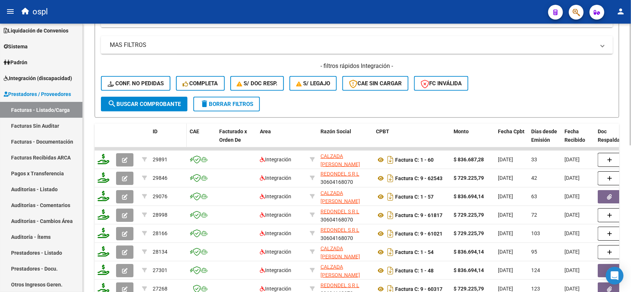
scroll to position [230, 0]
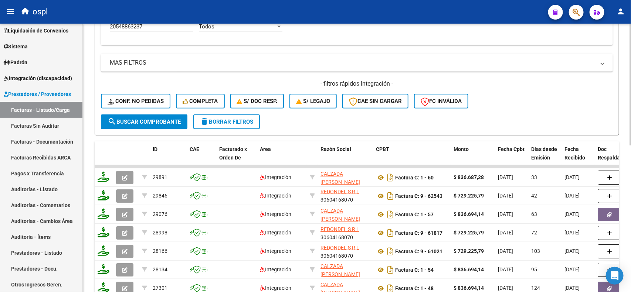
click at [173, 120] on span "search Buscar Comprobante" at bounding box center [144, 122] width 73 height 7
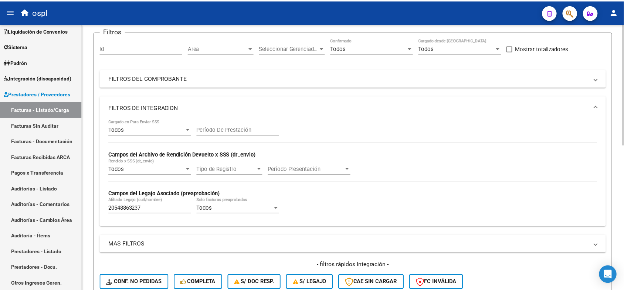
scroll to position [0, 0]
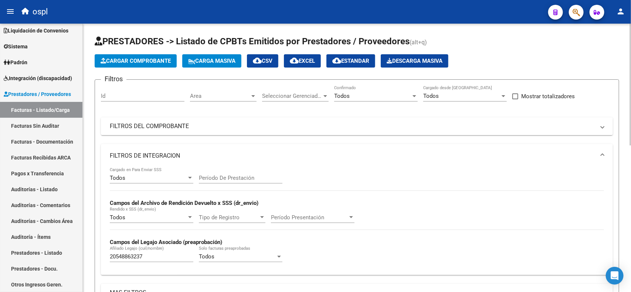
click at [170, 65] on button "Cargar Comprobante" at bounding box center [136, 60] width 82 height 13
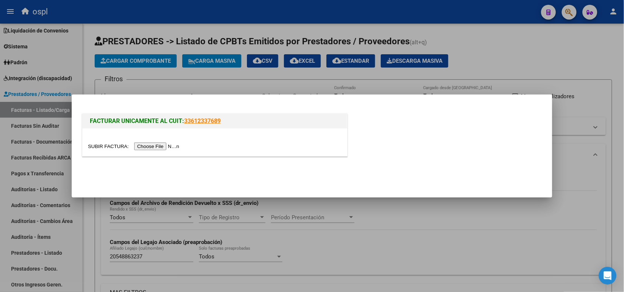
click at [162, 145] on input "file" at bounding box center [135, 147] width 94 height 8
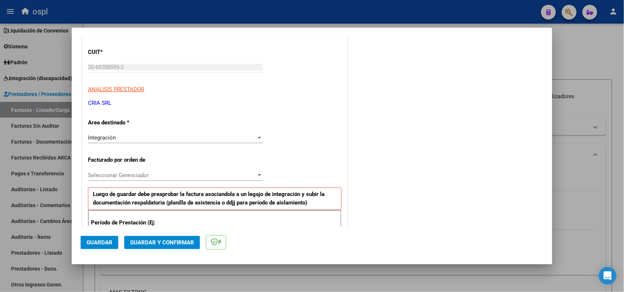
scroll to position [139, 0]
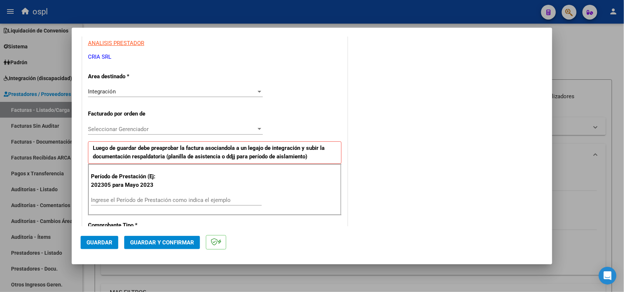
click at [184, 199] on input "Ingrese el Período de Prestación como indica el ejemplo" at bounding box center [176, 200] width 171 height 7
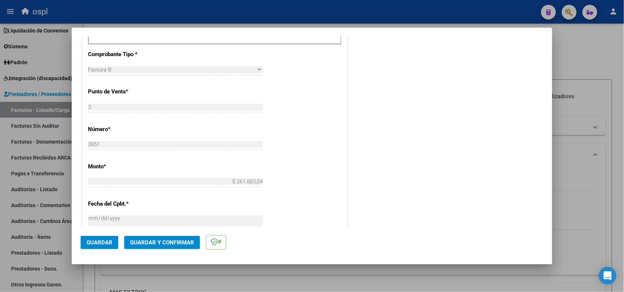
scroll to position [324, 0]
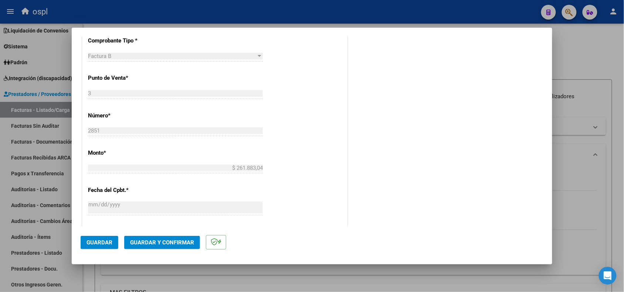
type input "202507"
click at [93, 244] on span "Guardar" at bounding box center [100, 243] width 26 height 7
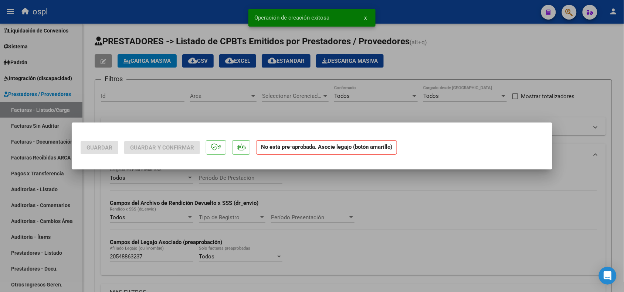
scroll to position [0, 0]
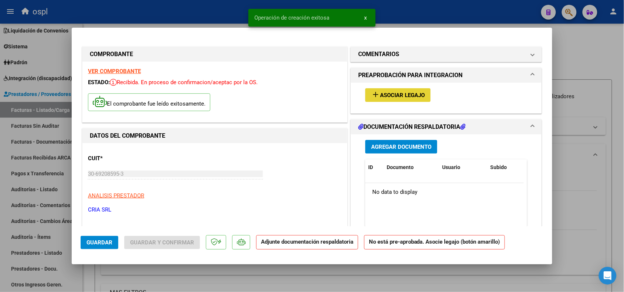
click at [381, 99] on button "add Asociar Legajo" at bounding box center [397, 95] width 65 height 14
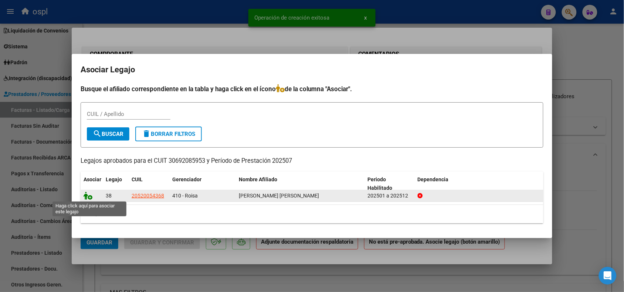
click at [89, 196] on icon at bounding box center [88, 196] width 9 height 8
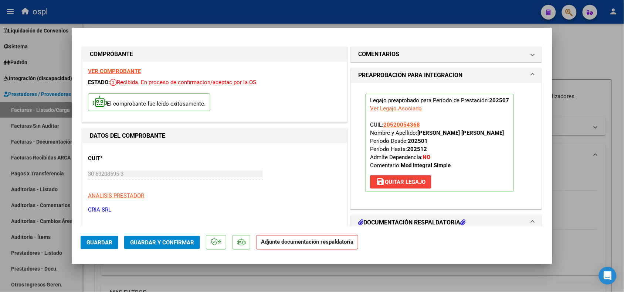
scroll to position [46, 0]
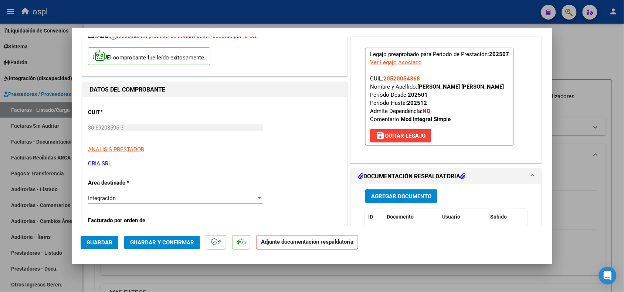
click at [400, 193] on button "Agregar Documento" at bounding box center [401, 197] width 72 height 14
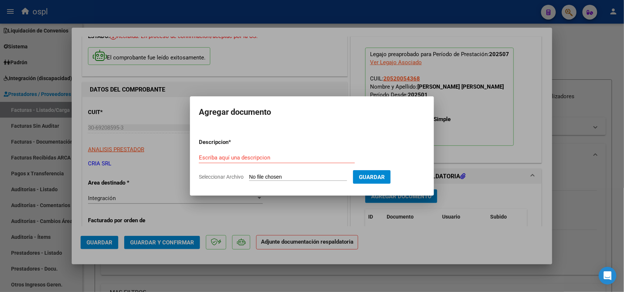
click at [277, 175] on input "Seleccionar Archivo" at bounding box center [298, 177] width 98 height 7
type input "C:\fakepath\Planilla.pdf"
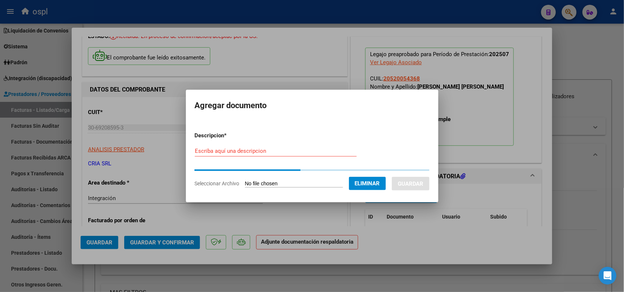
click at [279, 155] on div "Escriba aquí una descripcion" at bounding box center [276, 151] width 162 height 11
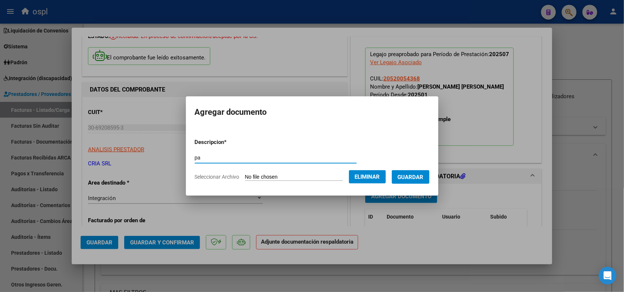
type input "pa"
click at [430, 175] on button "Guardar" at bounding box center [411, 177] width 38 height 14
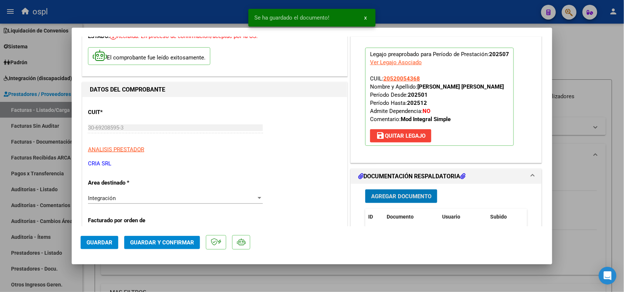
click at [147, 243] on span "Guardar y Confirmar" at bounding box center [162, 243] width 64 height 7
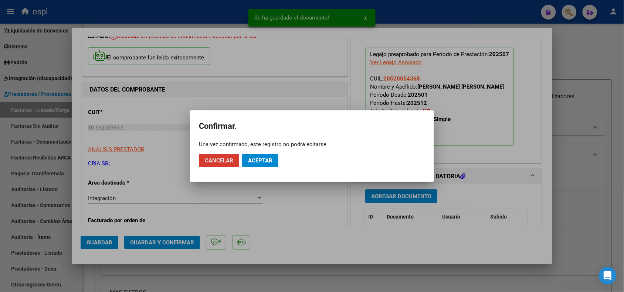
click at [274, 196] on div at bounding box center [312, 146] width 624 height 292
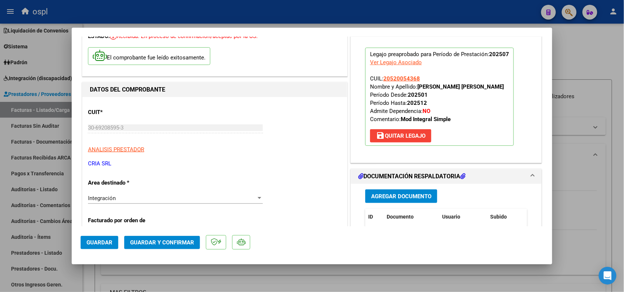
click at [174, 243] on span "Guardar y Confirmar" at bounding box center [162, 243] width 64 height 7
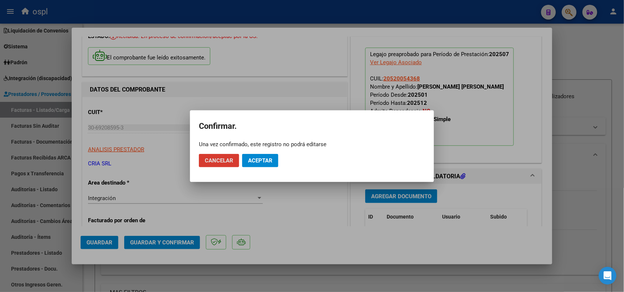
click at [265, 155] on button "Aceptar" at bounding box center [260, 160] width 36 height 13
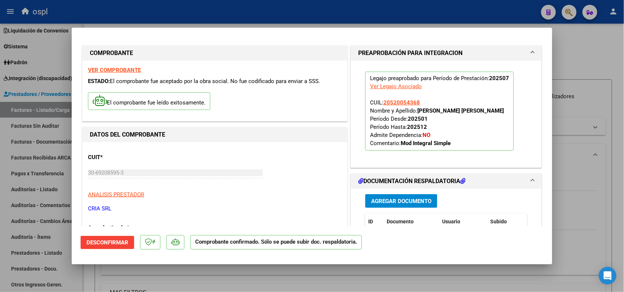
scroll to position [0, 0]
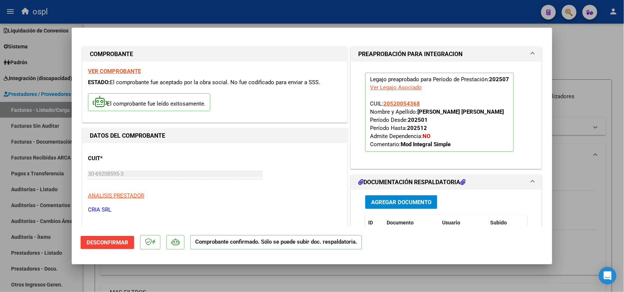
click at [581, 110] on div at bounding box center [312, 146] width 624 height 292
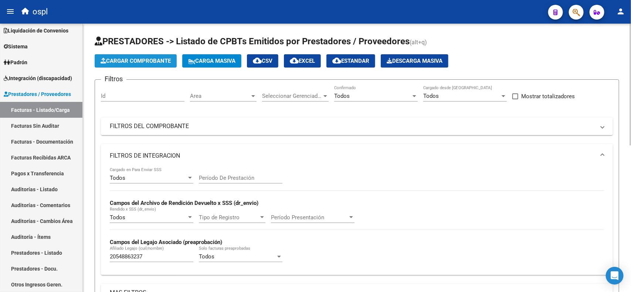
click at [159, 55] on button "Cargar Comprobante" at bounding box center [136, 60] width 82 height 13
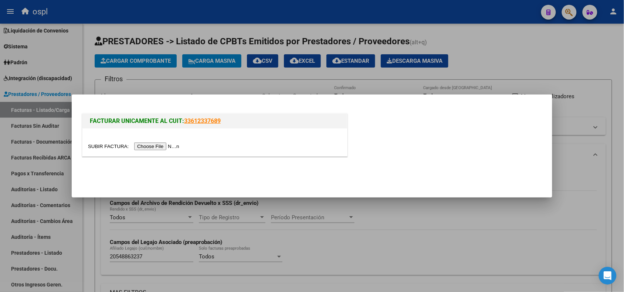
click at [174, 145] on input "file" at bounding box center [135, 147] width 94 height 8
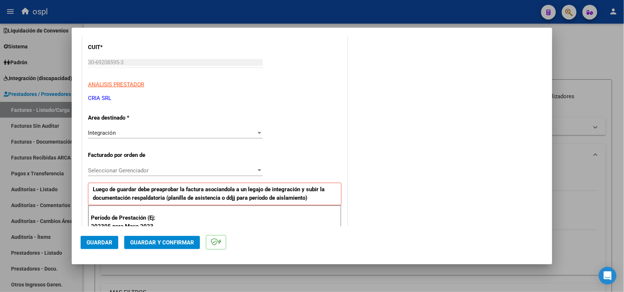
scroll to position [139, 0]
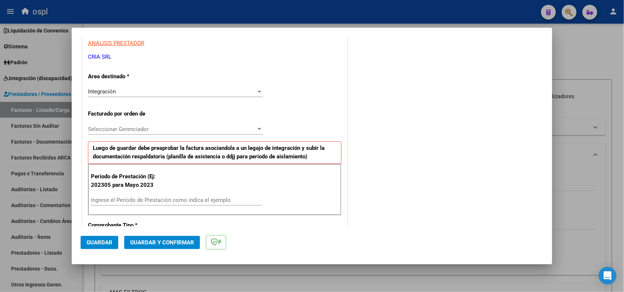
click at [150, 200] on input "Ingrese el Período de Prestación como indica el ejemplo" at bounding box center [176, 200] width 171 height 7
type input "202506"
click at [109, 240] on span "Guardar" at bounding box center [100, 243] width 26 height 7
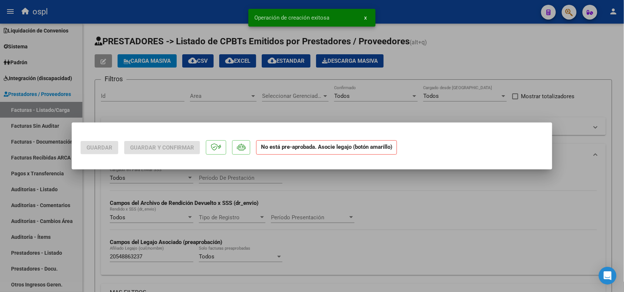
scroll to position [0, 0]
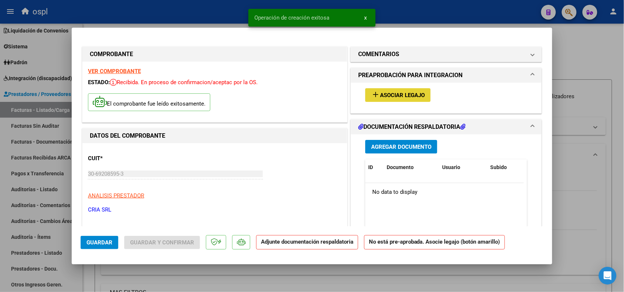
click at [388, 99] on button "add Asociar Legajo" at bounding box center [397, 95] width 65 height 14
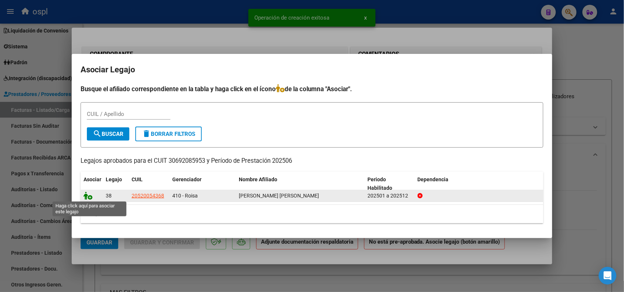
click at [88, 199] on icon at bounding box center [88, 196] width 9 height 8
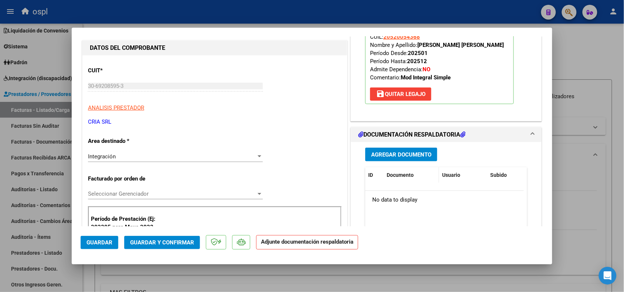
scroll to position [92, 0]
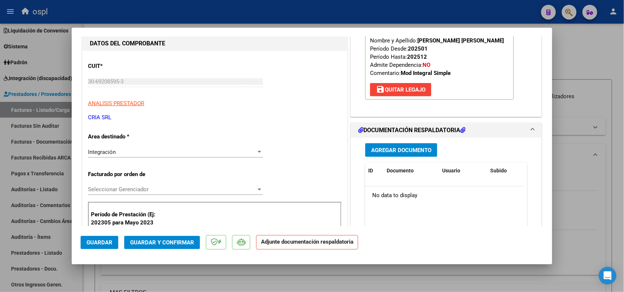
click at [396, 153] on span "Agregar Documento" at bounding box center [401, 150] width 60 height 7
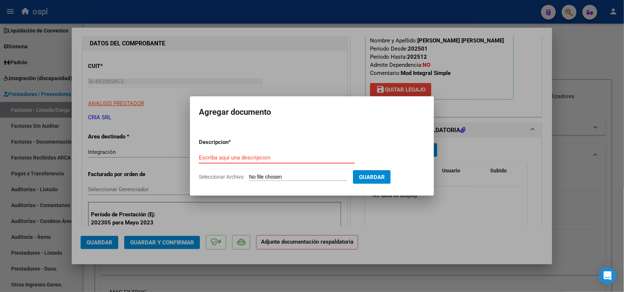
click at [278, 179] on input "Seleccionar Archivo" at bounding box center [298, 177] width 98 height 7
type input "C:\fakepath\Planilla Junio.pdf"
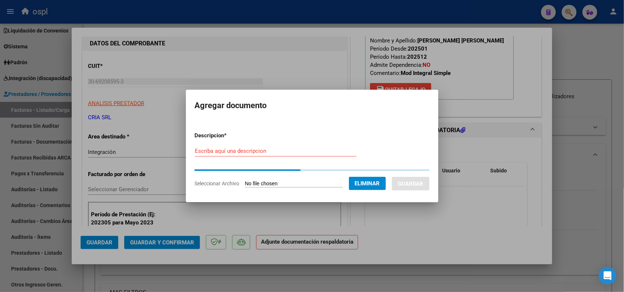
click at [217, 146] on div "Escriba aquí una descripcion" at bounding box center [276, 151] width 162 height 11
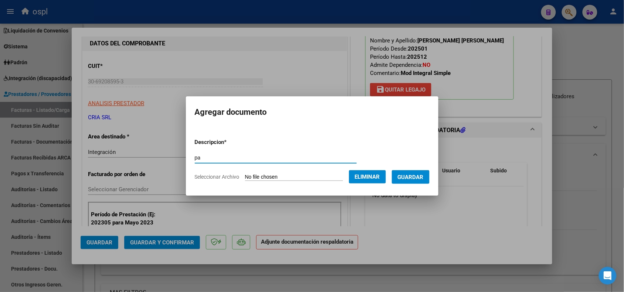
drag, startPoint x: 217, startPoint y: 149, endPoint x: 217, endPoint y: 154, distance: 5.2
click at [217, 150] on form "Descripcion * pa Escriba aquí una descripcion Seleccionar Archivo Eliminar Guar…" at bounding box center [312, 160] width 235 height 54
type input "pa"
click at [430, 176] on button "Guardar" at bounding box center [411, 177] width 38 height 14
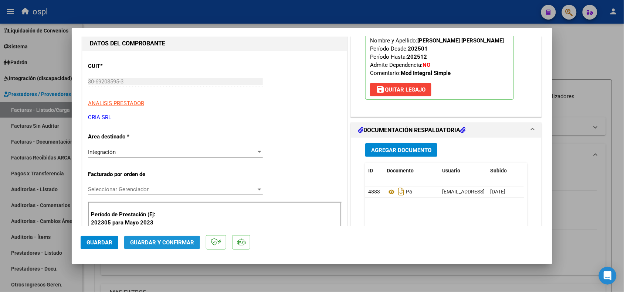
click at [144, 245] on span "Guardar y Confirmar" at bounding box center [162, 243] width 64 height 7
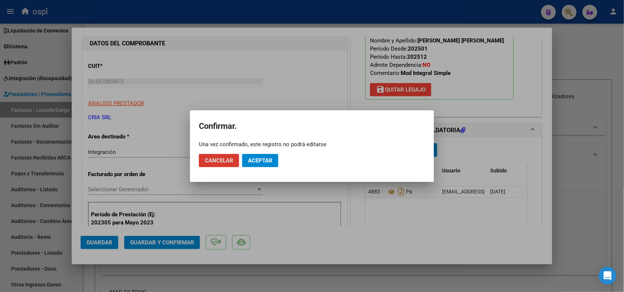
click at [264, 158] on span "Aceptar" at bounding box center [260, 161] width 24 height 7
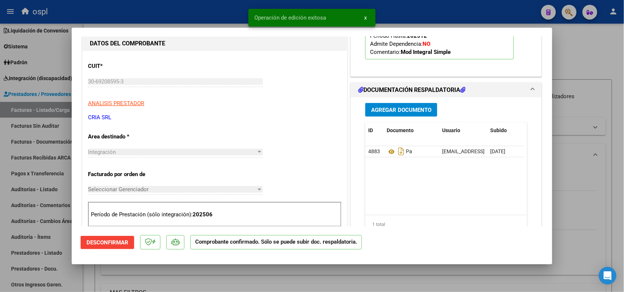
drag, startPoint x: 585, startPoint y: 195, endPoint x: 434, endPoint y: 122, distance: 167.0
click at [585, 195] on div at bounding box center [312, 146] width 624 height 292
type input "$ 0,00"
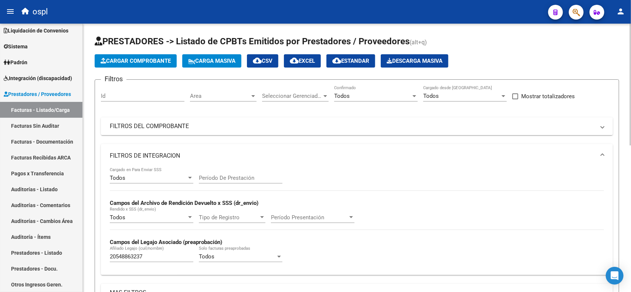
click at [138, 59] on span "Cargar Comprobante" at bounding box center [136, 61] width 70 height 7
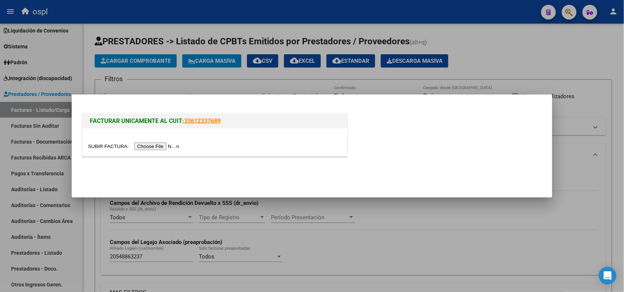
click at [147, 148] on input "file" at bounding box center [135, 147] width 94 height 8
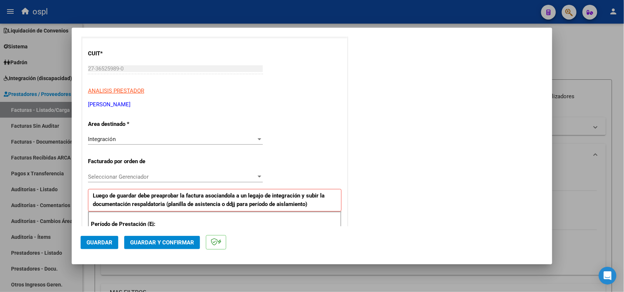
scroll to position [139, 0]
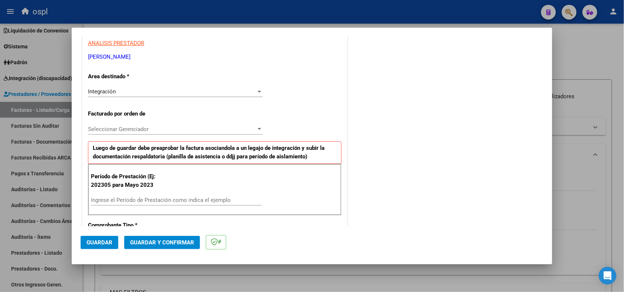
click at [213, 197] on div "Ingrese el Período de Prestación como indica el ejemplo" at bounding box center [176, 200] width 171 height 11
click at [211, 200] on input "Ingrese el Período de Prestación como indica el ejemplo" at bounding box center [176, 200] width 171 height 7
type input "202507"
click at [103, 240] on span "Guardar" at bounding box center [100, 243] width 26 height 7
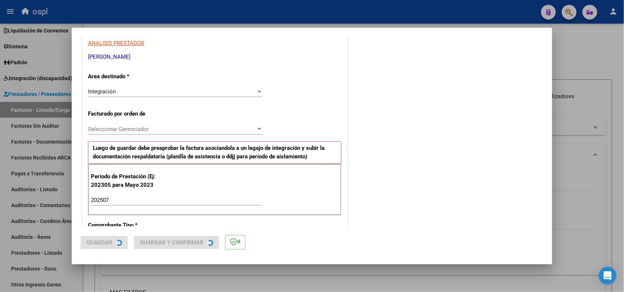
scroll to position [0, 0]
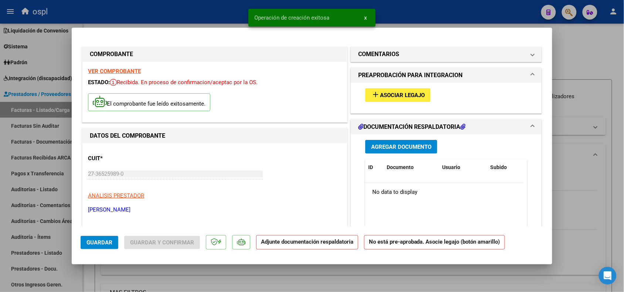
click at [395, 96] on span "Asociar Legajo" at bounding box center [402, 95] width 45 height 7
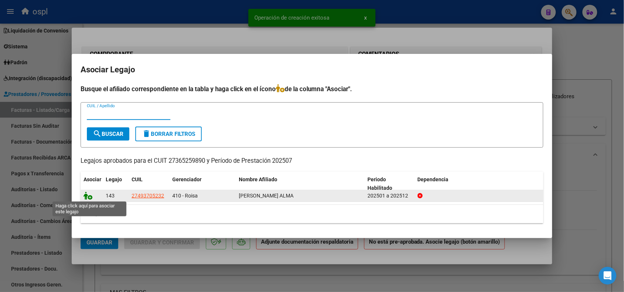
click at [89, 195] on icon at bounding box center [88, 196] width 9 height 8
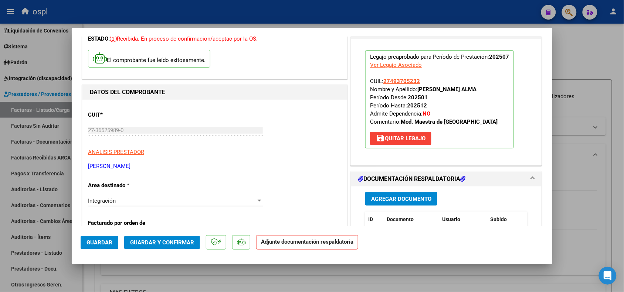
scroll to position [46, 0]
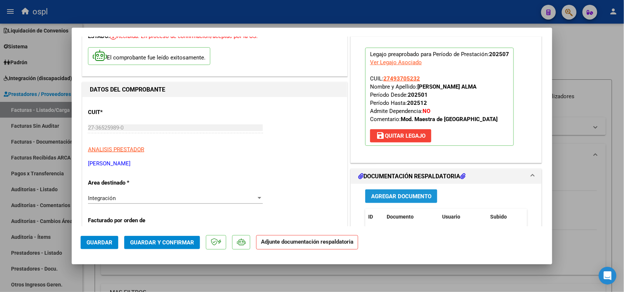
click at [406, 192] on button "Agregar Documento" at bounding box center [401, 197] width 72 height 14
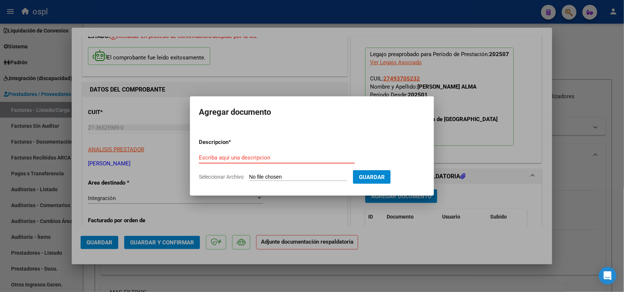
click at [265, 175] on input "Seleccionar Archivo" at bounding box center [298, 177] width 98 height 7
type input "C:\fakepath\ASISTENCIA [PERSON_NAME].pdf"
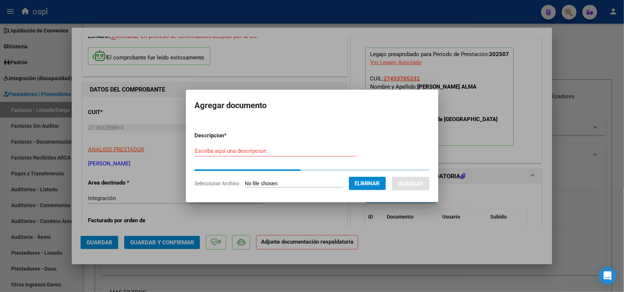
click at [238, 150] on input "Escriba aquí una descripcion" at bounding box center [276, 151] width 162 height 7
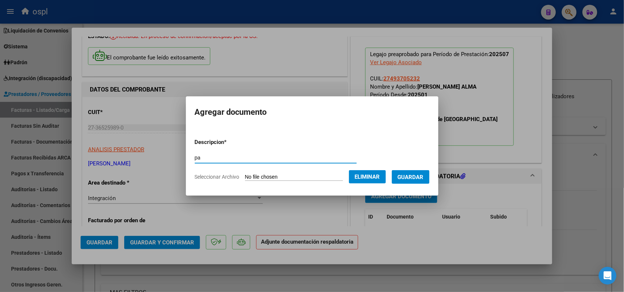
type input "pa"
click at [430, 179] on button "Guardar" at bounding box center [411, 177] width 38 height 14
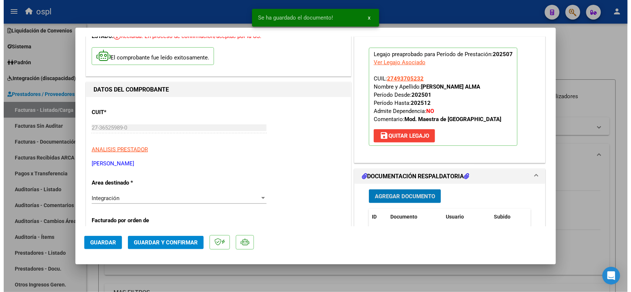
scroll to position [92, 0]
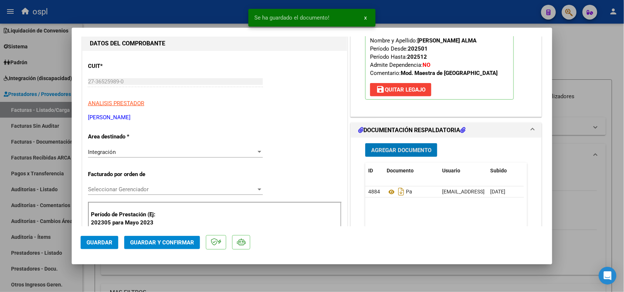
click at [145, 245] on span "Guardar y Confirmar" at bounding box center [162, 243] width 64 height 7
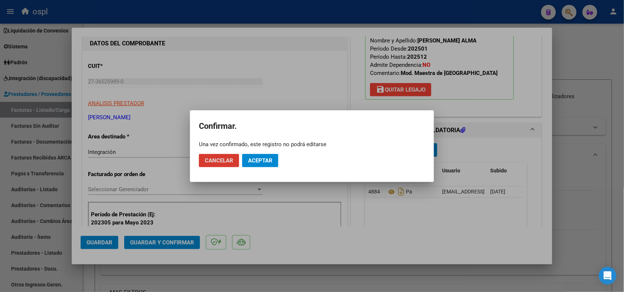
click at [269, 160] on span "Aceptar" at bounding box center [260, 161] width 24 height 7
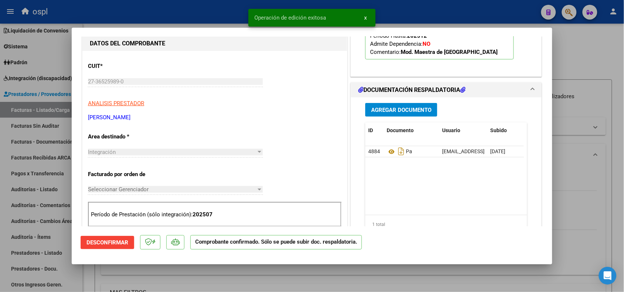
click at [578, 160] on div at bounding box center [312, 146] width 624 height 292
type input "$ 0,00"
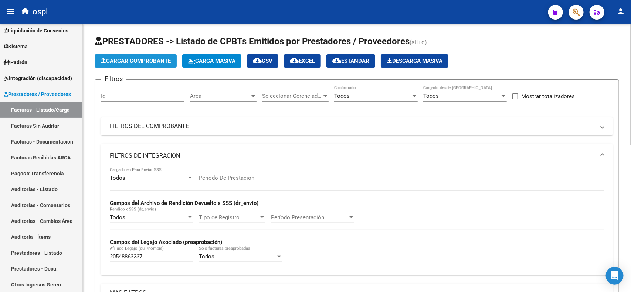
click at [122, 58] on span "Cargar Comprobante" at bounding box center [136, 61] width 70 height 7
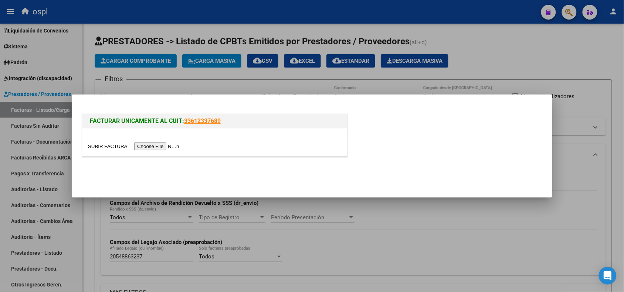
click at [161, 146] on input "file" at bounding box center [135, 147] width 94 height 8
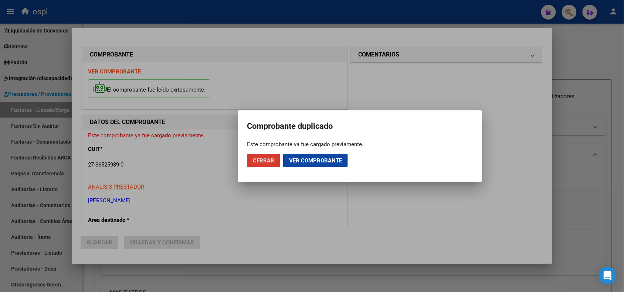
click at [265, 158] on span "Cerrar" at bounding box center [263, 161] width 21 height 7
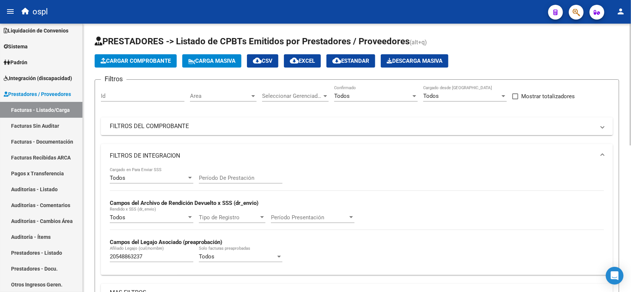
click at [152, 65] on button "Cargar Comprobante" at bounding box center [136, 60] width 82 height 13
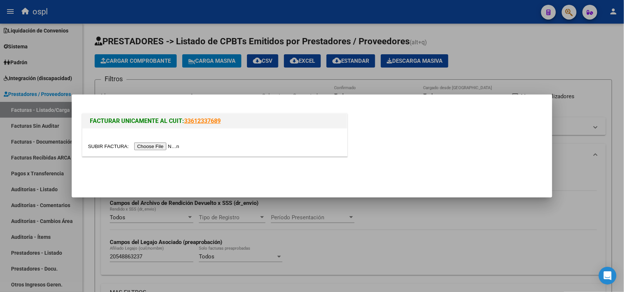
click at [161, 147] on input "file" at bounding box center [135, 147] width 94 height 8
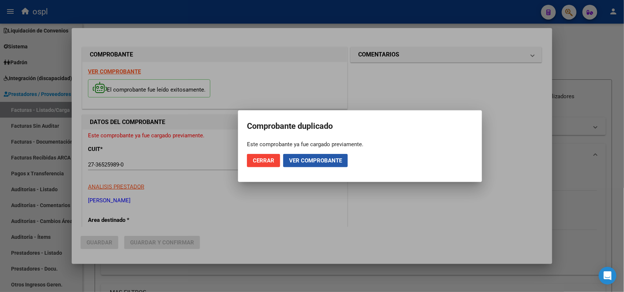
click at [312, 160] on span "Ver comprobante" at bounding box center [315, 161] width 53 height 7
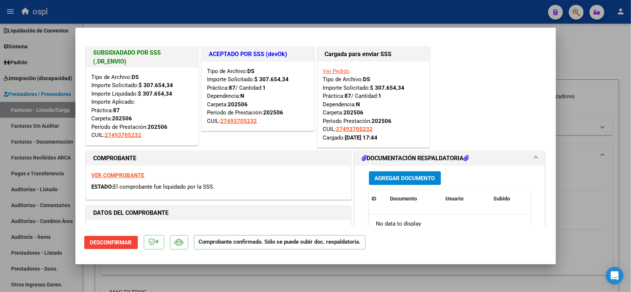
click at [610, 158] on div at bounding box center [315, 146] width 631 height 292
type input "$ 0,00"
